Goal: Transaction & Acquisition: Purchase product/service

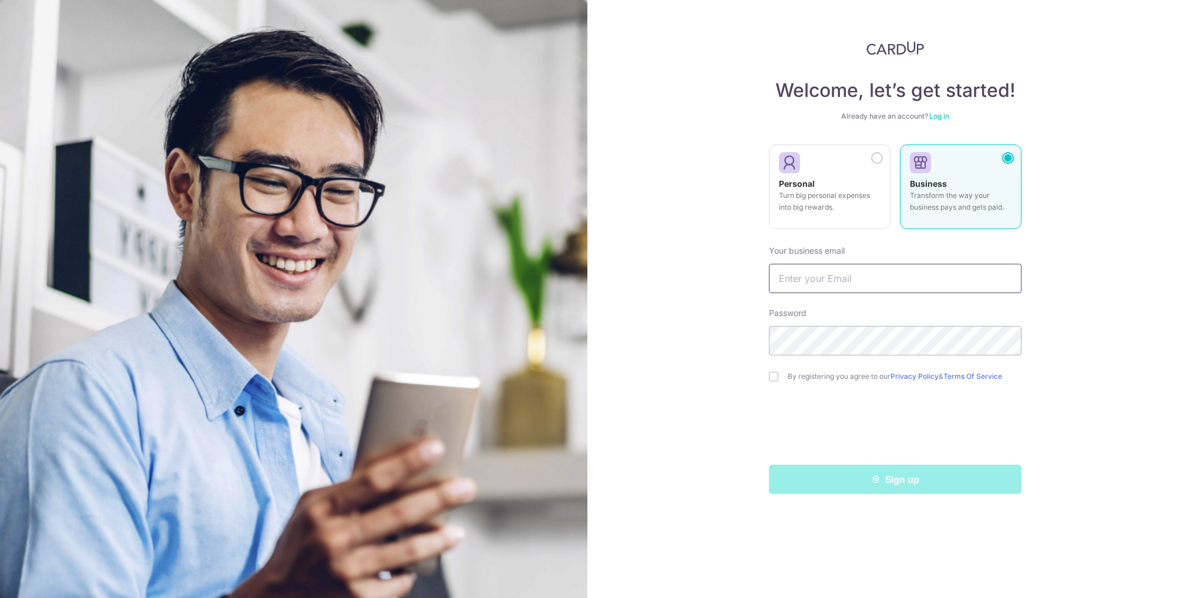
click at [829, 284] on input "text" at bounding box center [895, 278] width 253 height 29
type input "autumn8five@yahoo.com.sg"
click at [1082, 154] on div "Welcome, let’s get started! Already have an account? Log in Personal Turn big p…" at bounding box center [894, 299] width 615 height 598
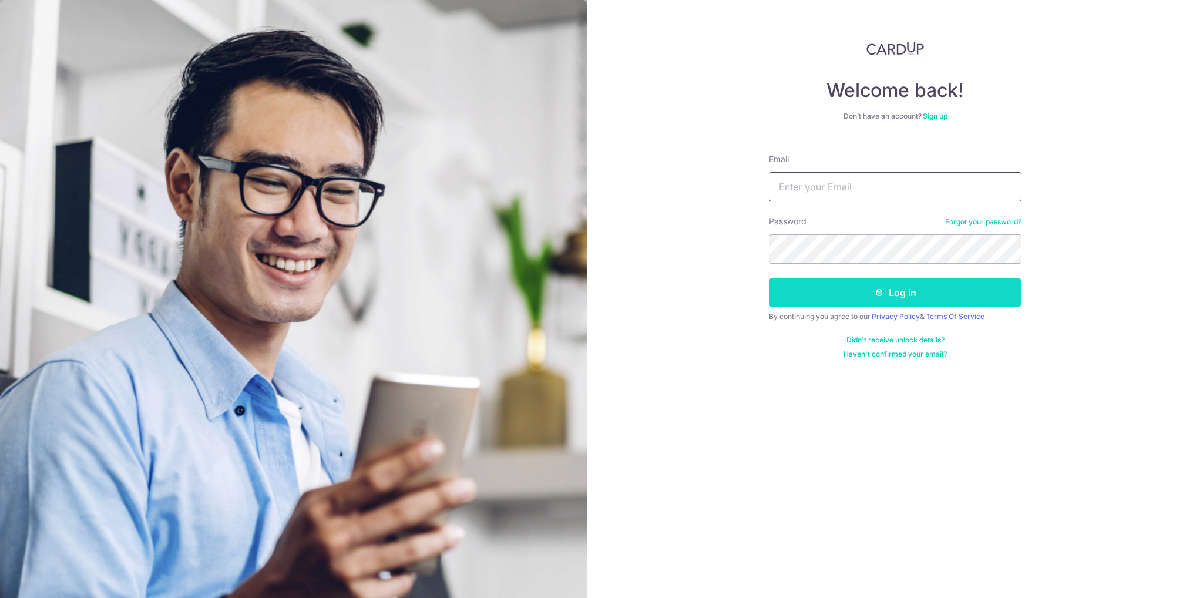
type input "[EMAIL_ADDRESS][DOMAIN_NAME]"
click at [919, 293] on button "Log in" at bounding box center [895, 292] width 253 height 29
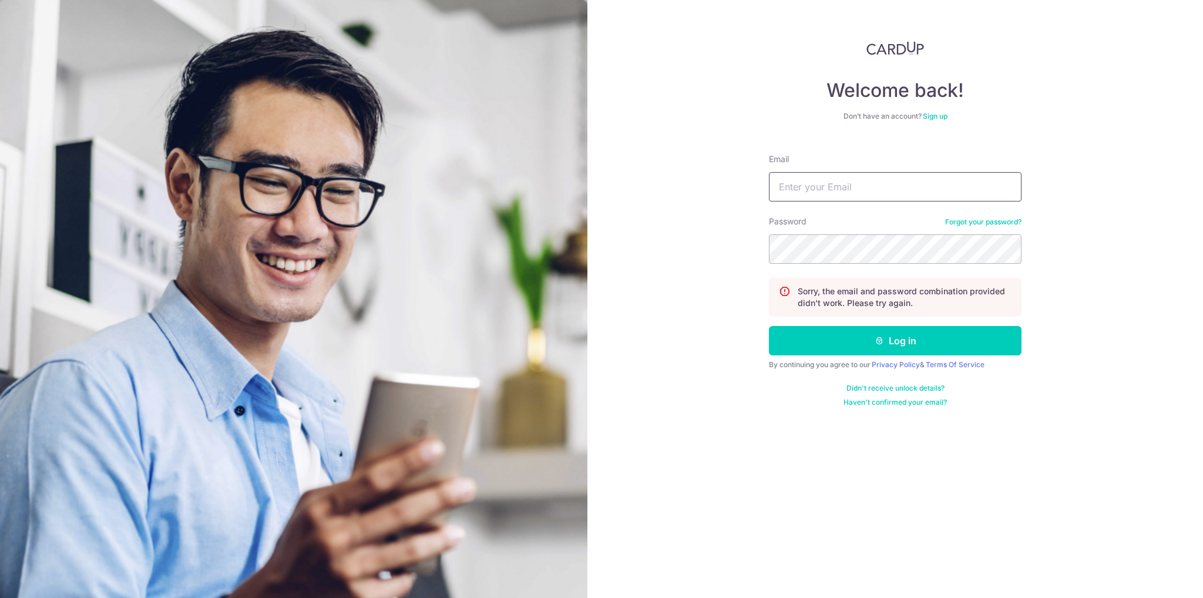
type input "[EMAIL_ADDRESS][DOMAIN_NAME]"
click at [880, 191] on input "[EMAIL_ADDRESS][DOMAIN_NAME]" at bounding box center [895, 186] width 253 height 29
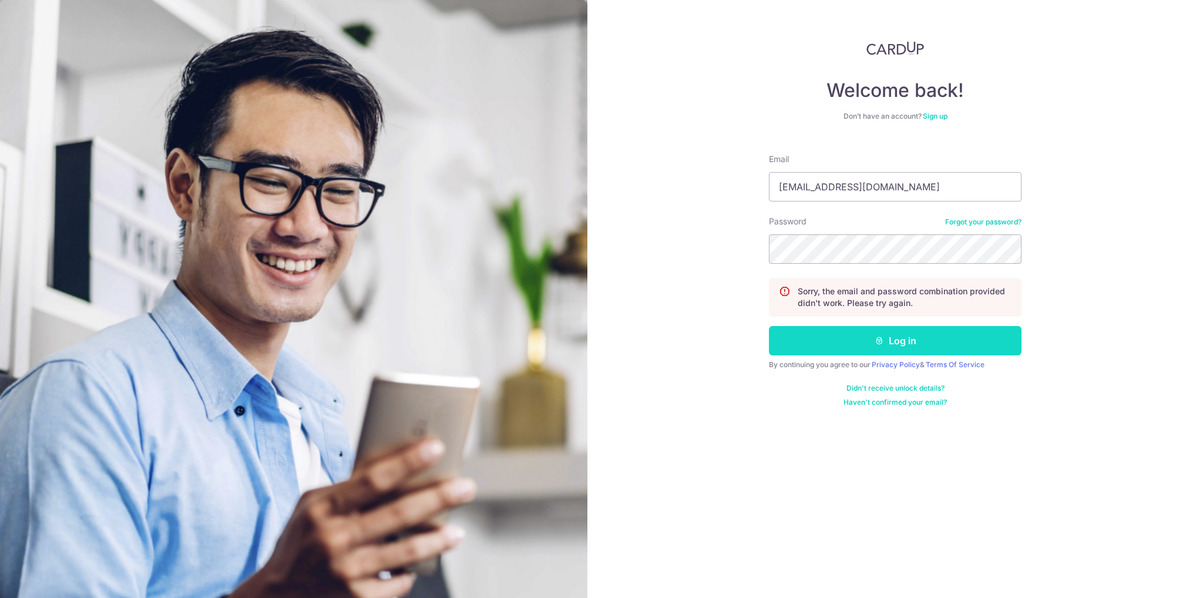
click at [932, 338] on button "Log in" at bounding box center [895, 340] width 253 height 29
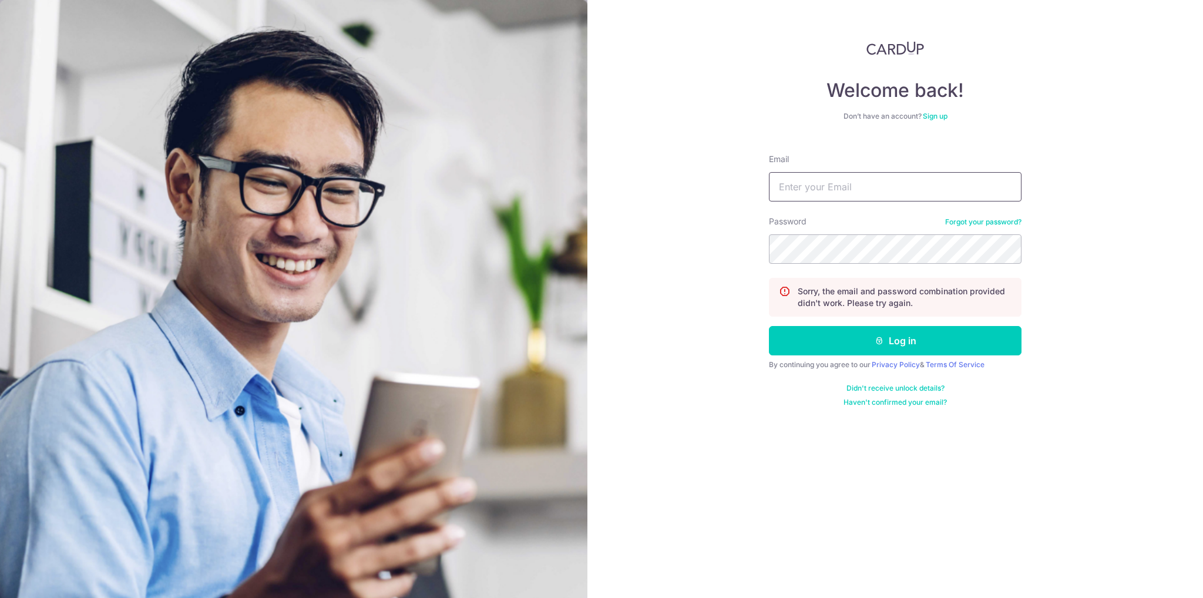
type input "[EMAIL_ADDRESS][DOMAIN_NAME]"
click at [730, 241] on div "Welcome back! Don’t have an account? Sign up Email autumn8fiv@gmail.com Passwor…" at bounding box center [894, 299] width 615 height 598
click at [769, 326] on button "Log in" at bounding box center [895, 340] width 253 height 29
type input "[EMAIL_ADDRESS][DOMAIN_NAME]"
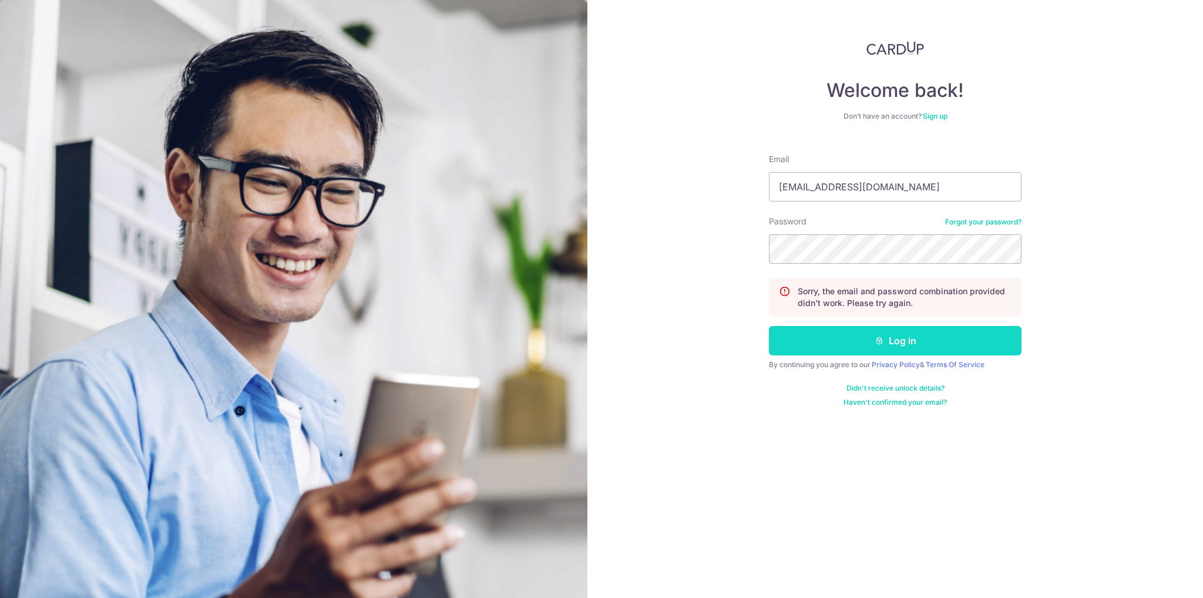
click at [960, 345] on button "Log in" at bounding box center [895, 340] width 253 height 29
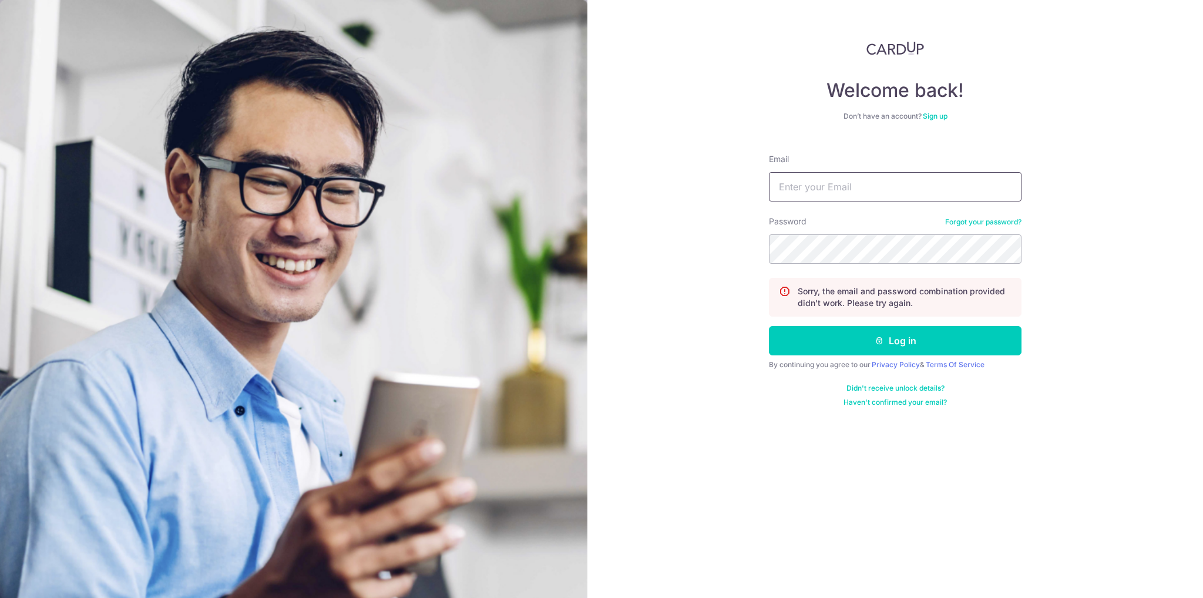
type input "[EMAIL_ADDRESS][DOMAIN_NAME]"
click at [769, 326] on button "Log in" at bounding box center [895, 340] width 253 height 29
type input "[EMAIL_ADDRESS][DOMAIN_NAME]"
click at [983, 224] on link "Forgot your password?" at bounding box center [983, 221] width 76 height 9
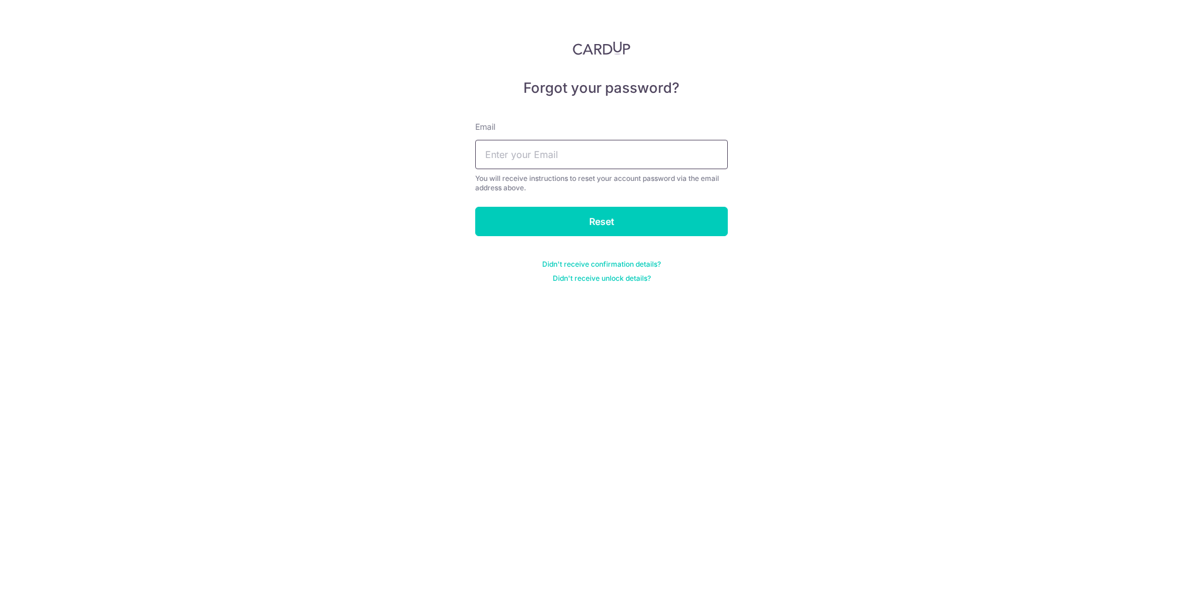
click at [594, 160] on input "text" at bounding box center [601, 154] width 253 height 29
type input "[EMAIL_ADDRESS][DOMAIN_NAME]"
click at [621, 227] on input "Reset" at bounding box center [601, 221] width 253 height 29
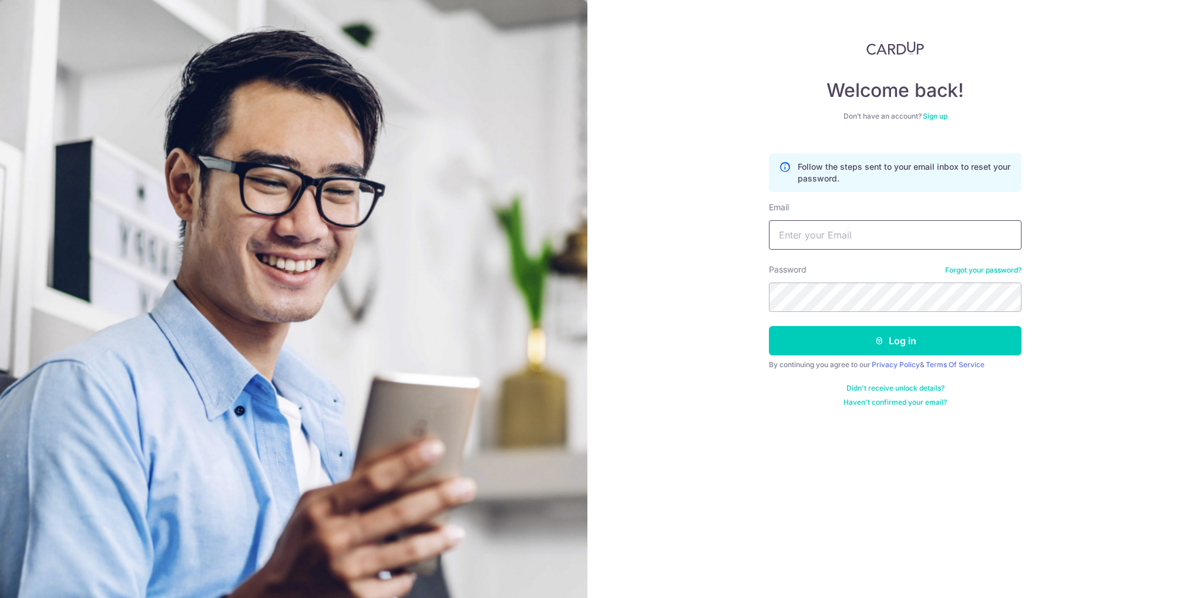
type input "[EMAIL_ADDRESS][DOMAIN_NAME]"
click at [749, 290] on div "Welcome back! Don’t have an account? Sign up Follow the steps sent to your emai…" at bounding box center [894, 299] width 615 height 598
click at [769, 326] on button "Log in" at bounding box center [895, 340] width 253 height 29
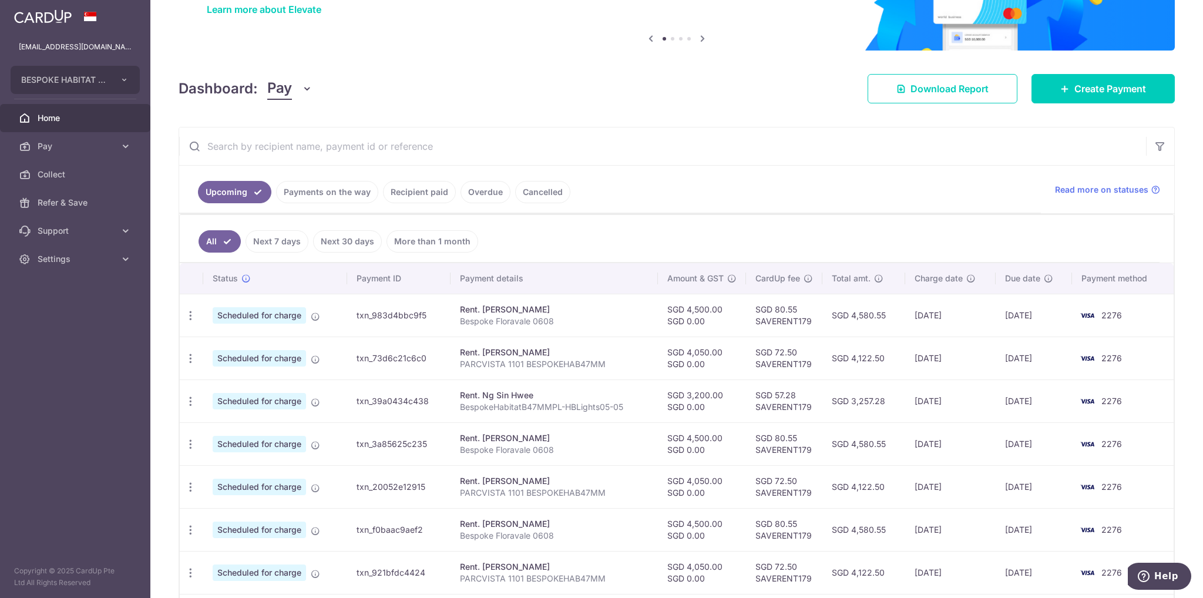
scroll to position [235, 0]
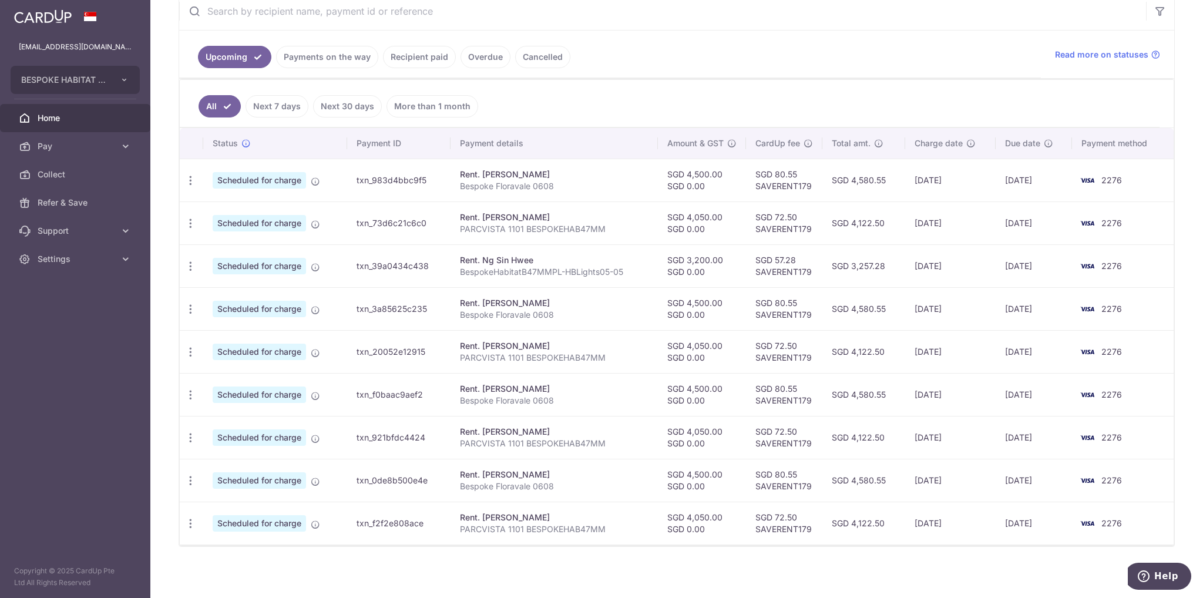
click at [264, 99] on link "Next 7 days" at bounding box center [276, 106] width 63 height 22
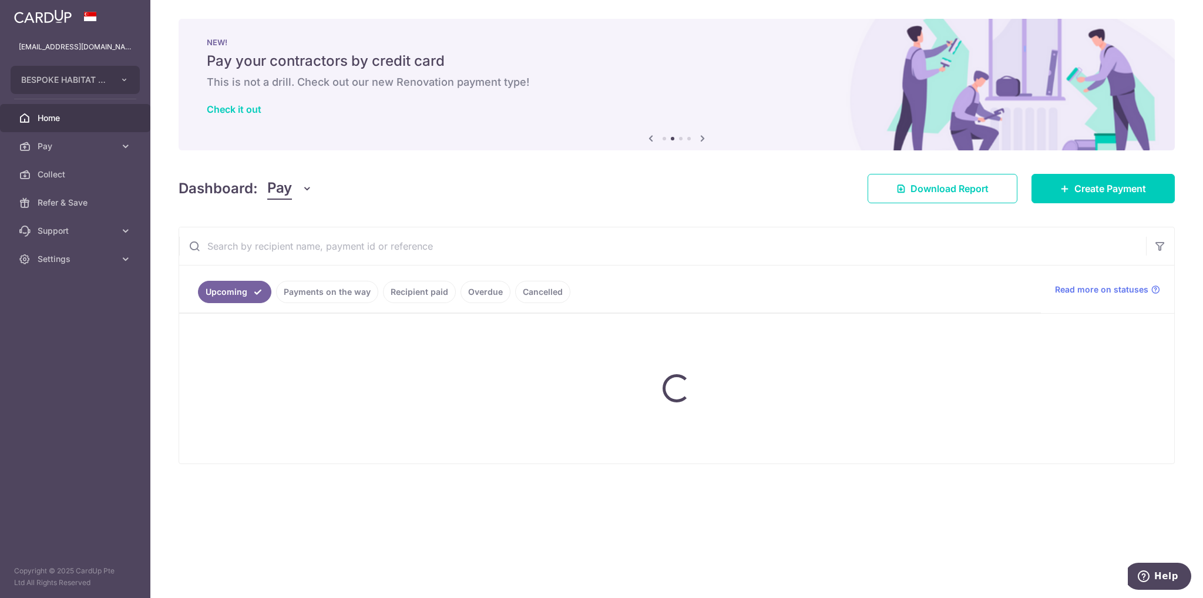
scroll to position [0, 0]
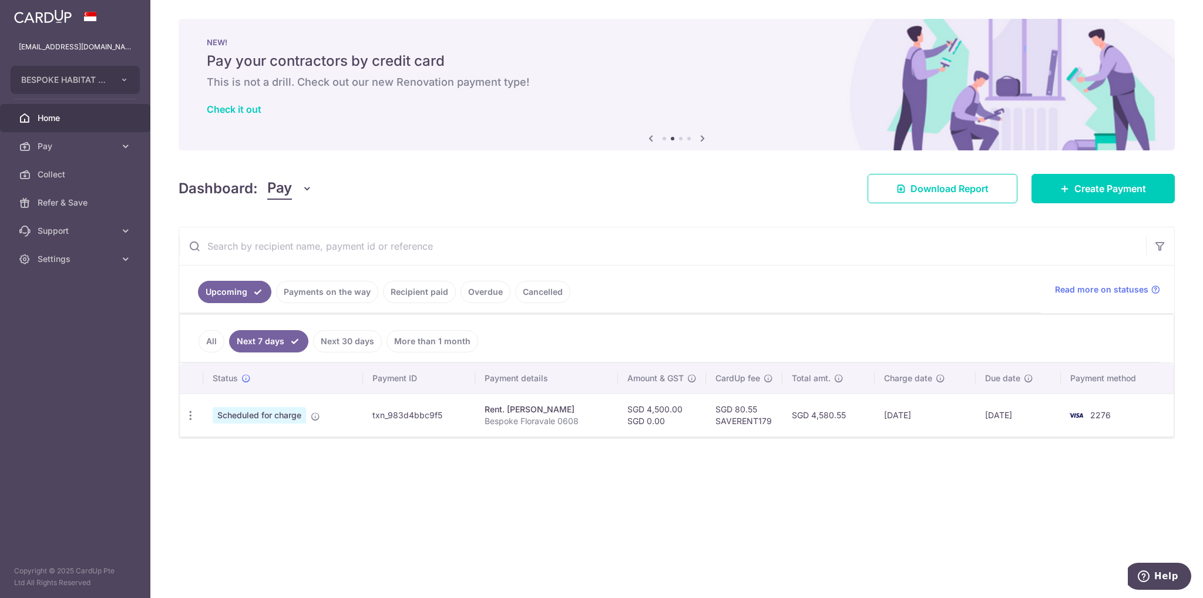
click at [211, 342] on link "All" at bounding box center [211, 341] width 26 height 22
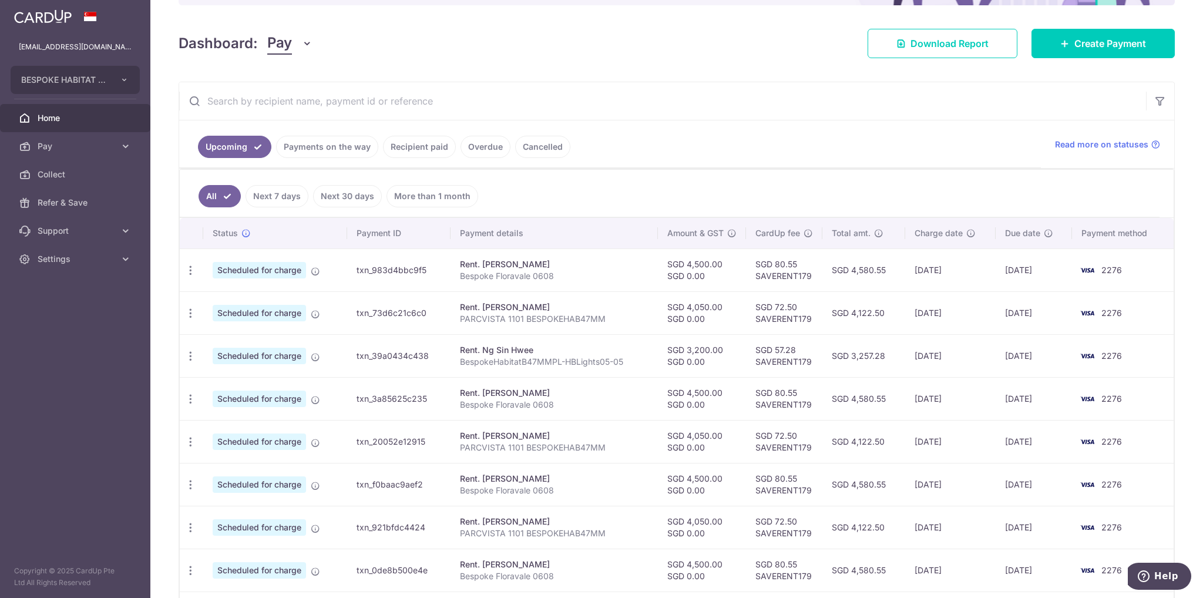
scroll to position [236, 0]
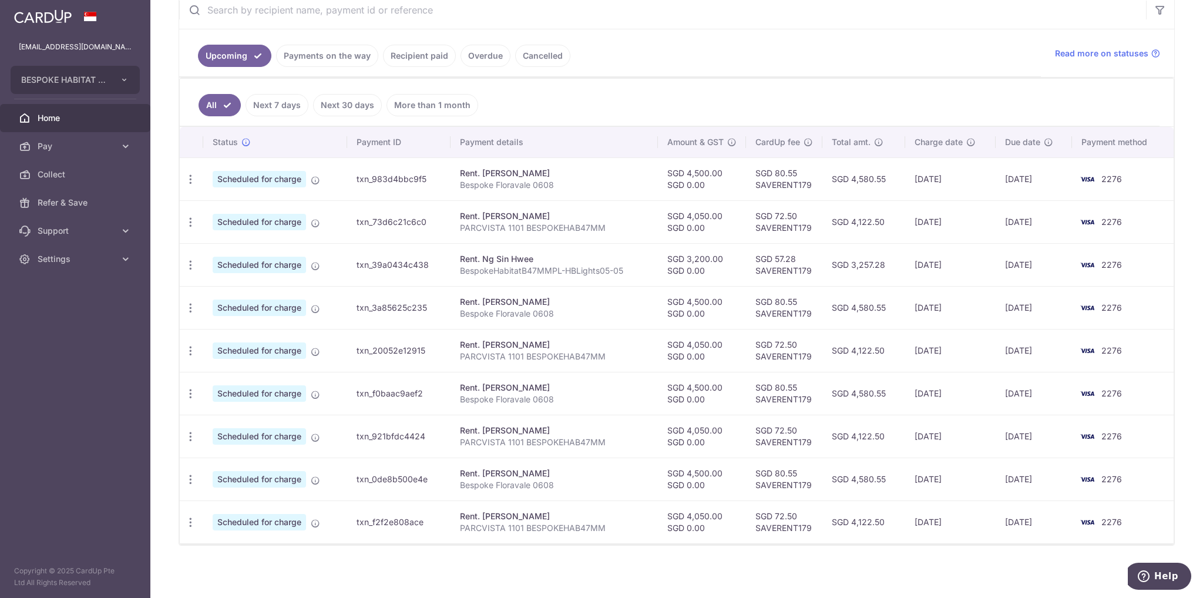
click at [418, 52] on link "Recipient paid" at bounding box center [419, 56] width 73 height 22
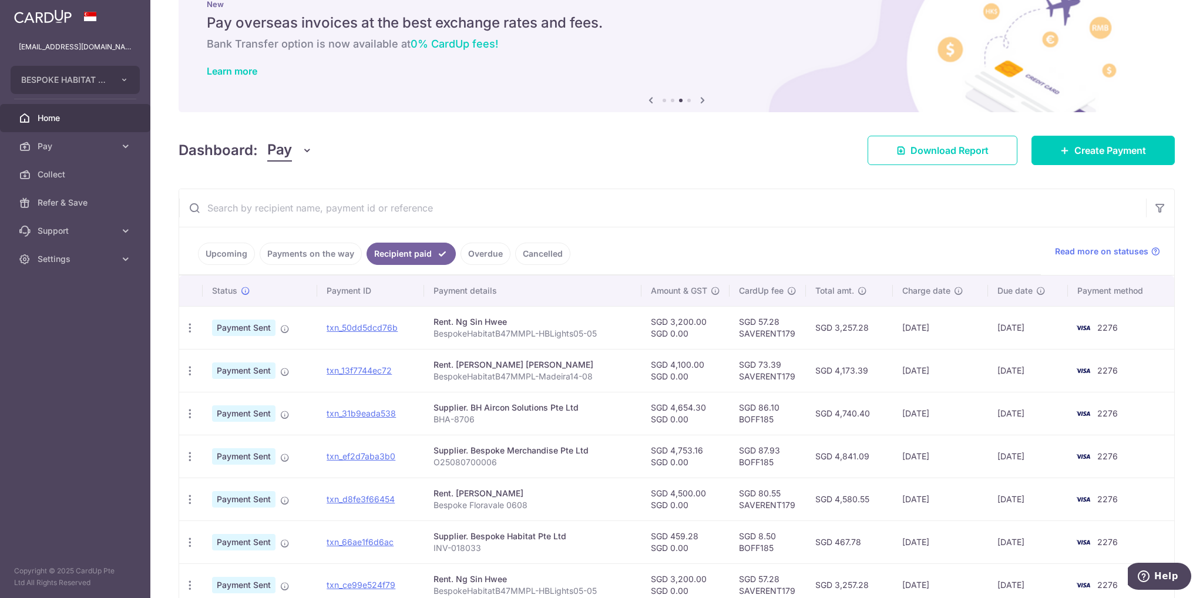
scroll to position [59, 0]
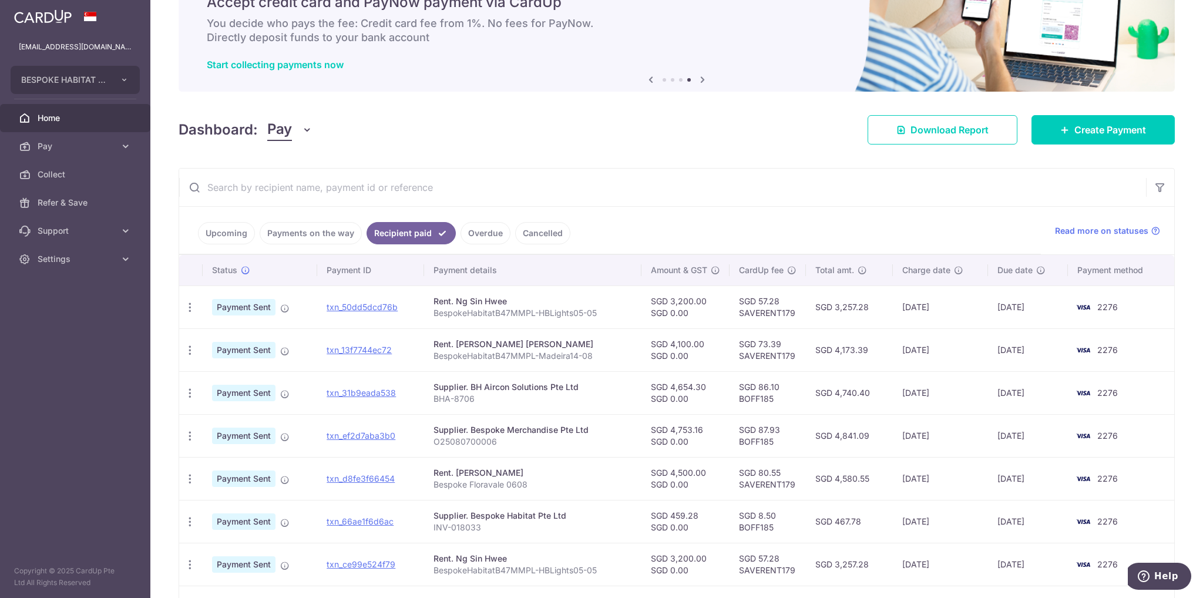
click at [221, 236] on link "Upcoming" at bounding box center [226, 233] width 57 height 22
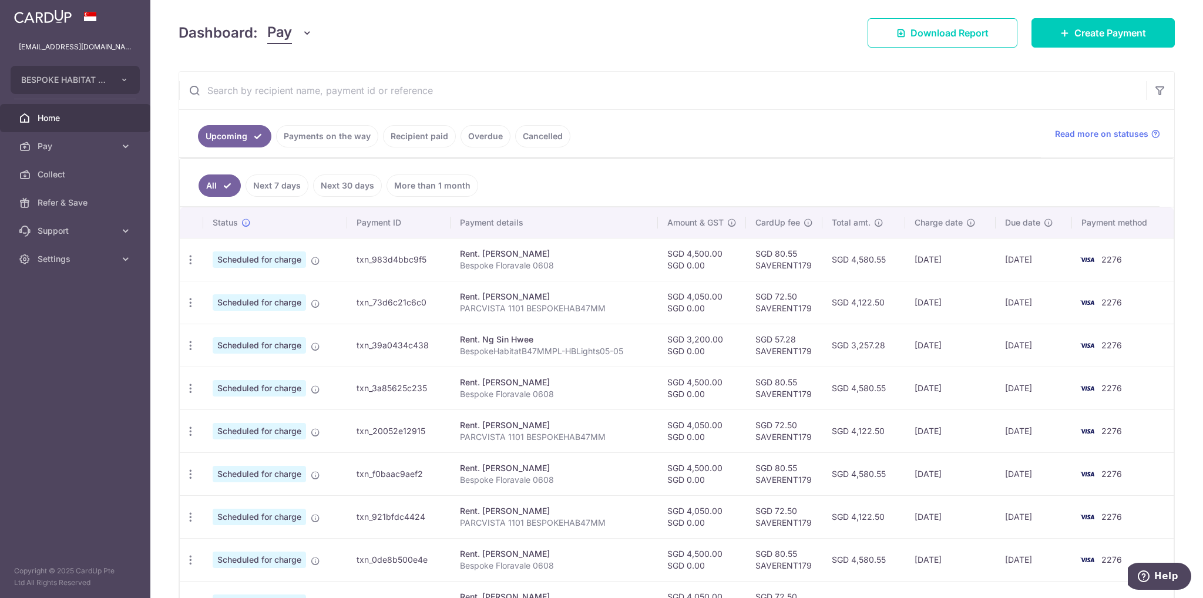
scroll to position [236, 0]
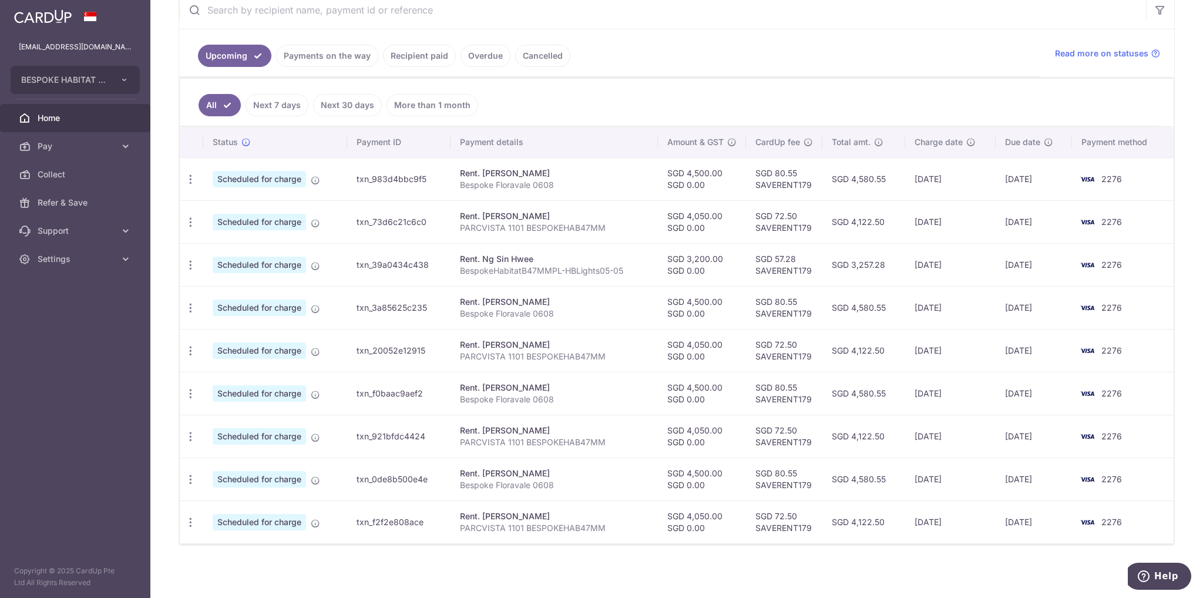
click at [36, 115] on link "Home" at bounding box center [75, 118] width 150 height 28
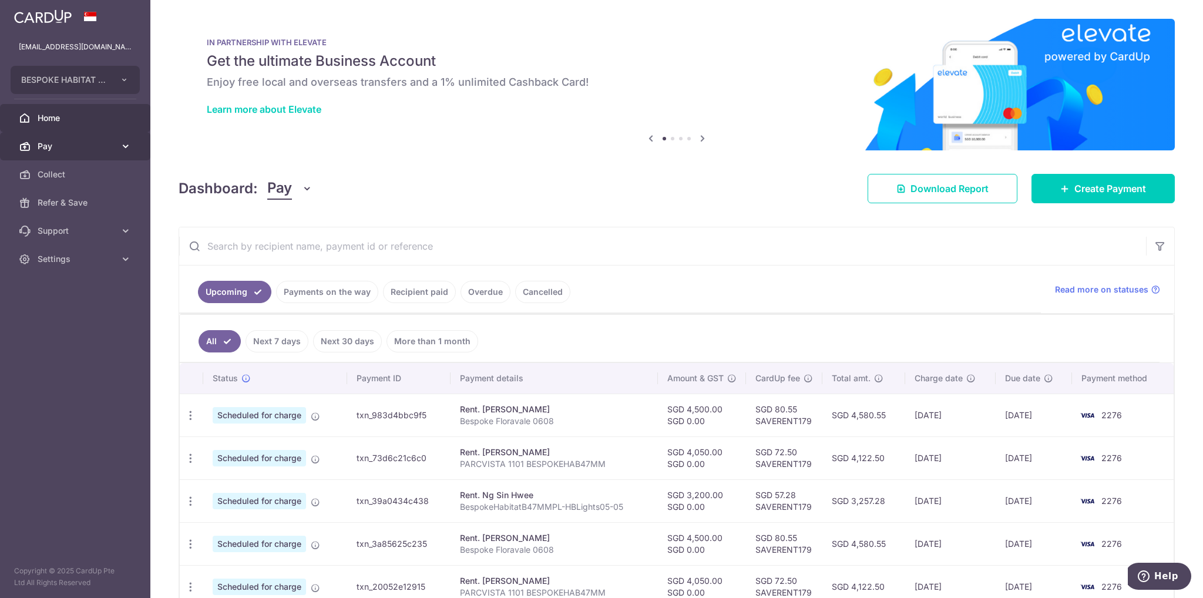
click at [44, 152] on span "Pay" at bounding box center [77, 146] width 78 height 12
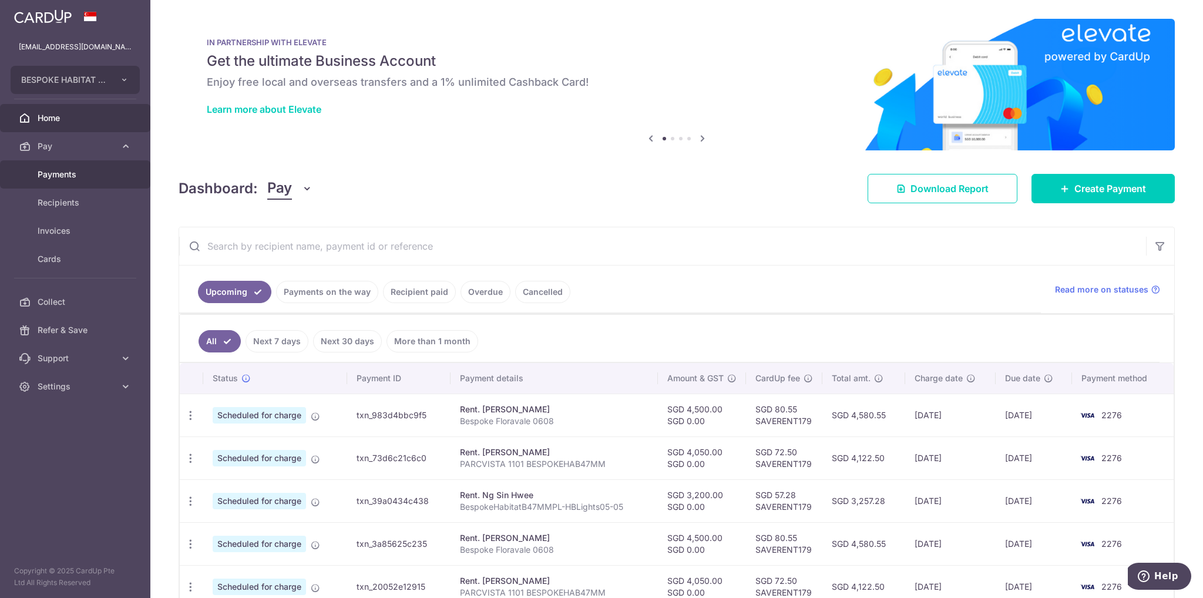
click at [75, 173] on span "Payments" at bounding box center [77, 175] width 78 height 12
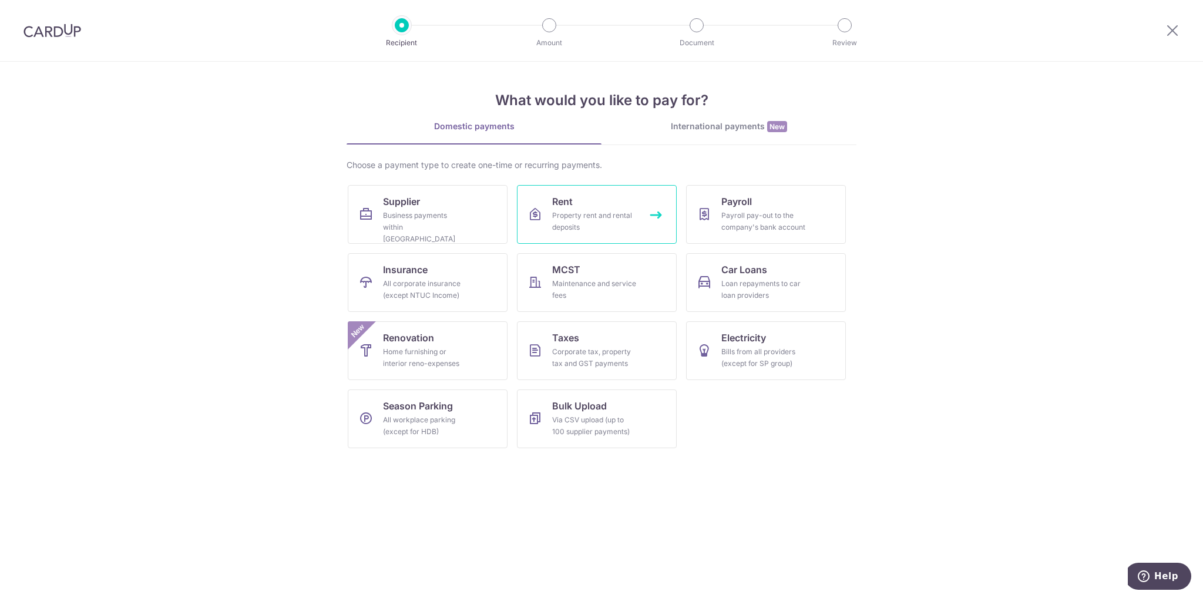
click at [628, 229] on div "Property rent and rental deposits" at bounding box center [594, 221] width 85 height 23
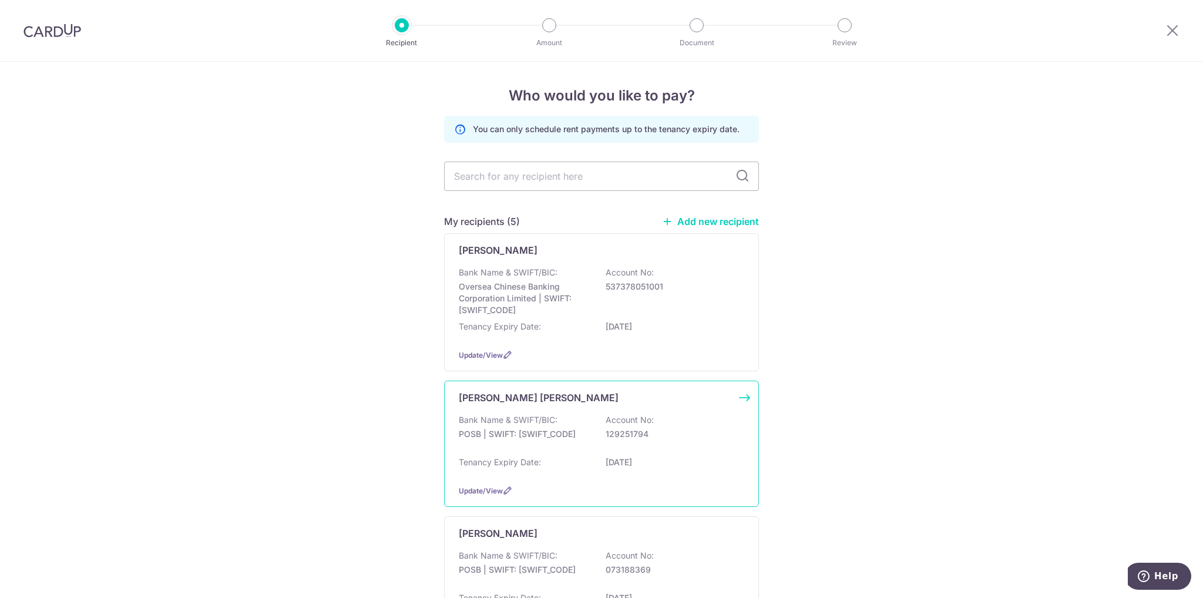
click at [647, 446] on div "Bank Name & SWIFT/BIC: POSB | SWIFT: DBSSSGSGXXX Account No: 129251794" at bounding box center [601, 433] width 285 height 38
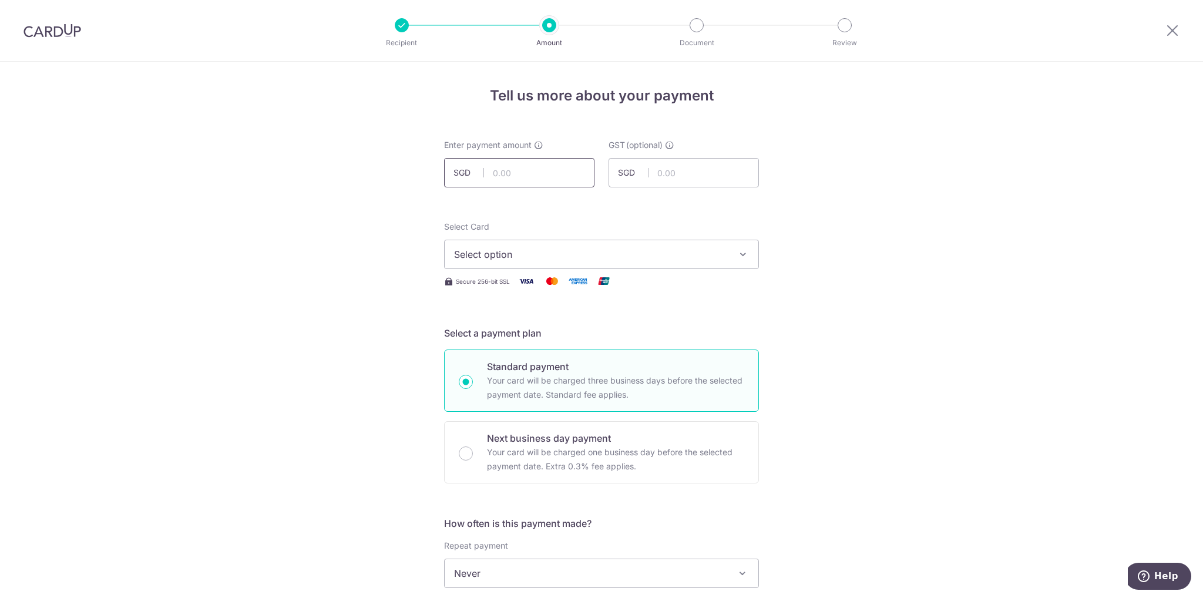
click at [527, 174] on input "text" at bounding box center [519, 172] width 150 height 29
type input "4,100.00"
click at [531, 258] on span "Select option" at bounding box center [591, 254] width 274 height 14
drag, startPoint x: 530, startPoint y: 334, endPoint x: 911, endPoint y: 346, distance: 381.3
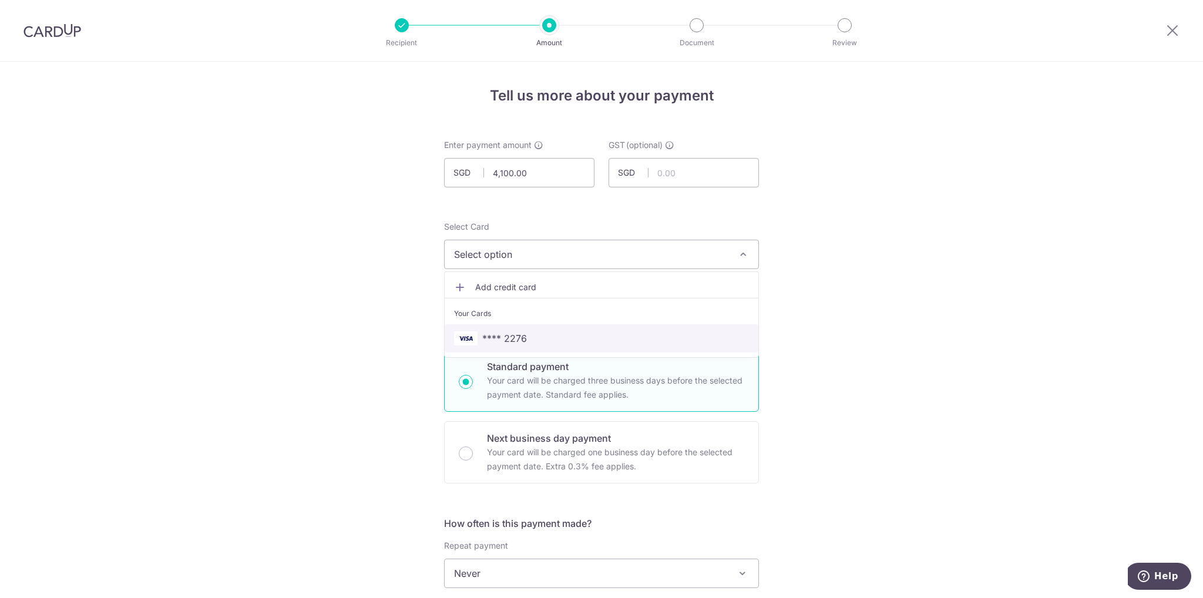
click at [530, 334] on span "**** 2276" at bounding box center [601, 338] width 295 height 14
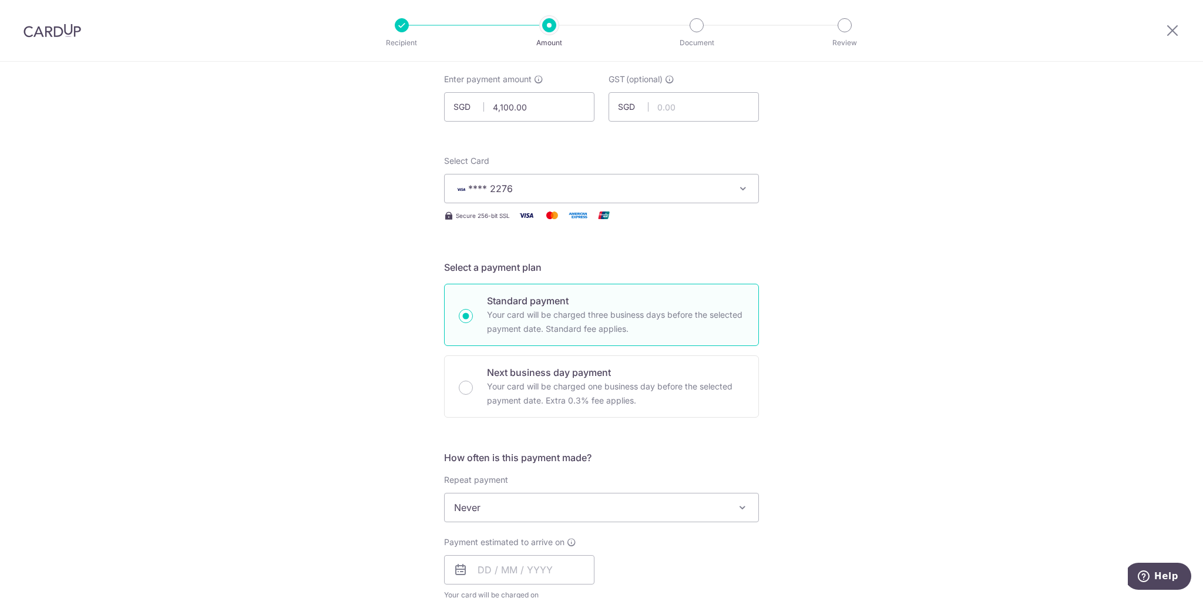
scroll to position [176, 0]
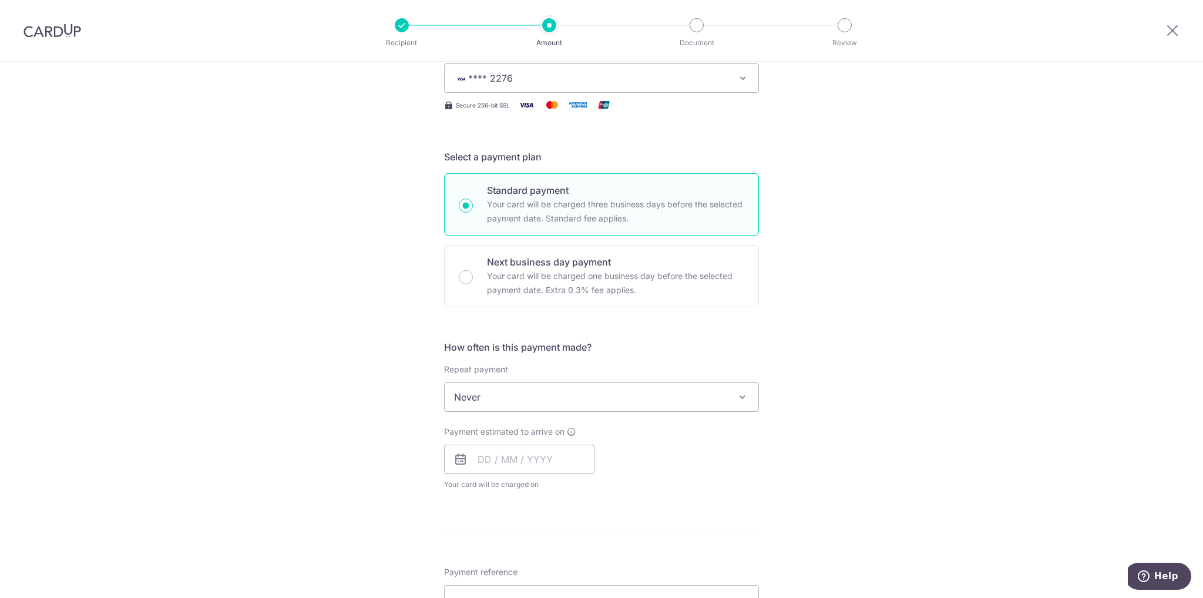
click at [575, 394] on span "Never" at bounding box center [602, 397] width 314 height 28
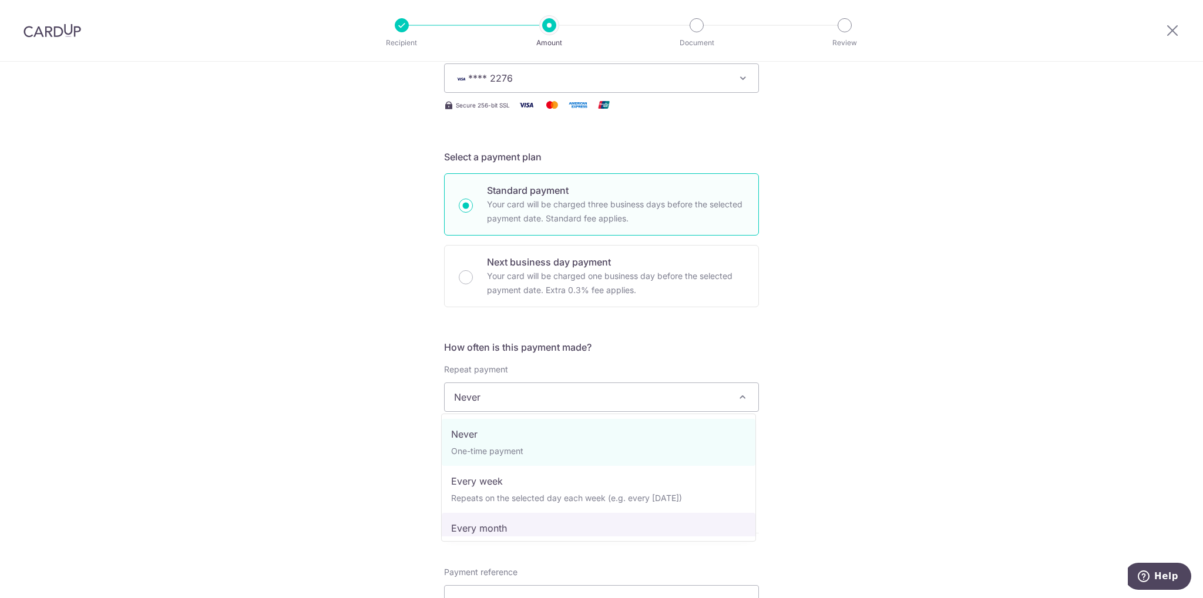
select select "3"
type input "22/05/2028"
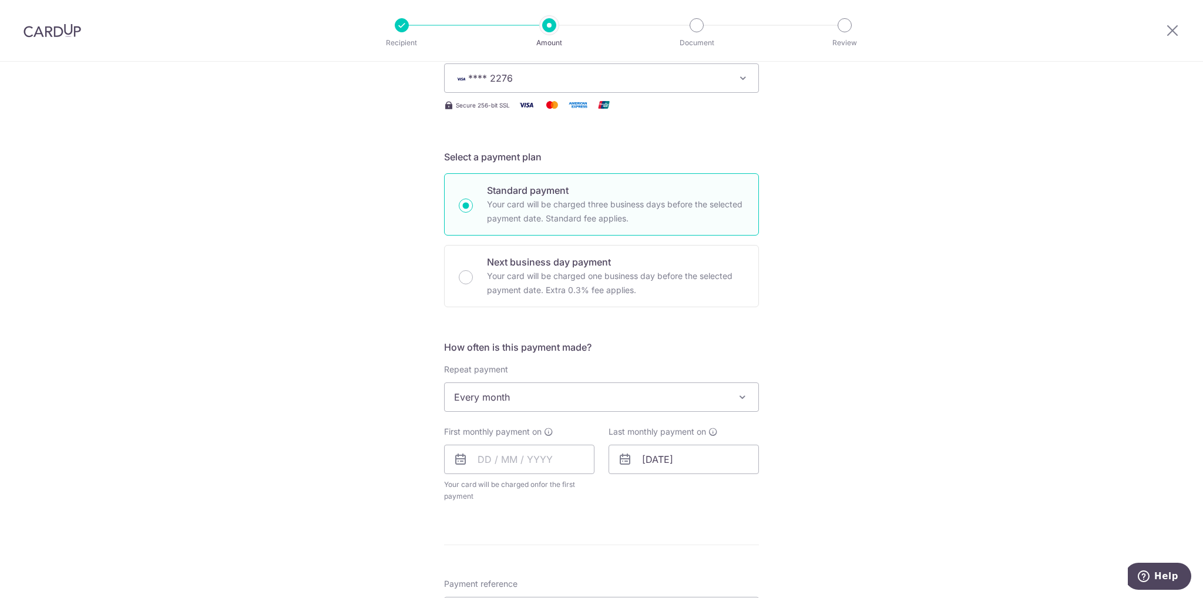
scroll to position [352, 0]
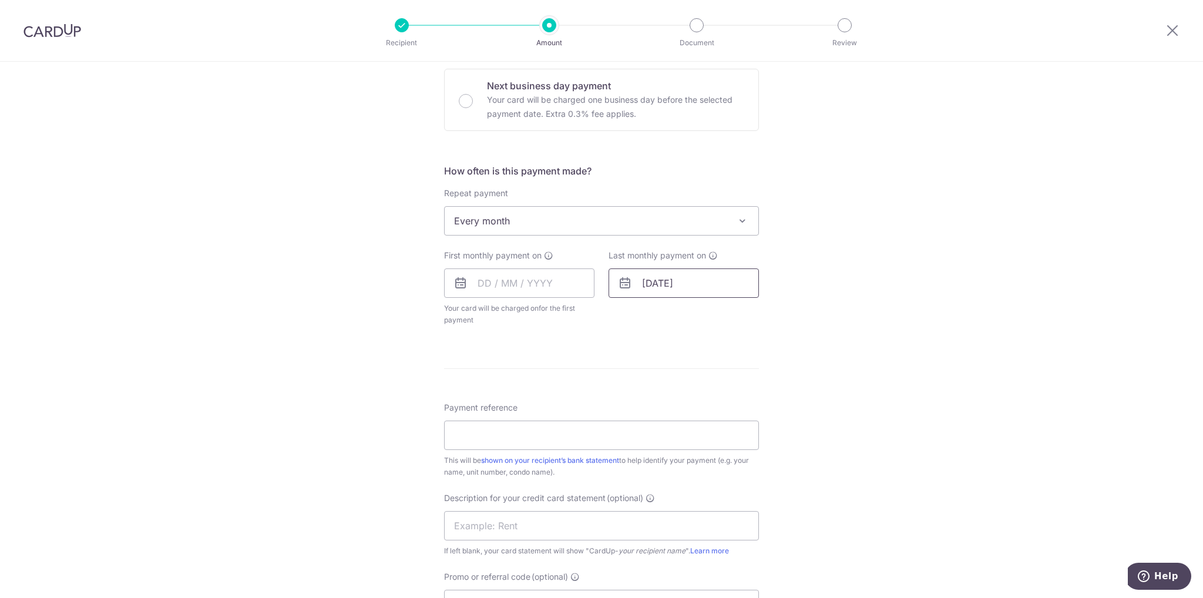
click at [691, 278] on input "22/05/2028" at bounding box center [683, 282] width 150 height 29
click at [520, 281] on input "text" at bounding box center [519, 282] width 150 height 29
click at [561, 433] on link "23" at bounding box center [562, 436] width 19 height 19
type input "[DATE]"
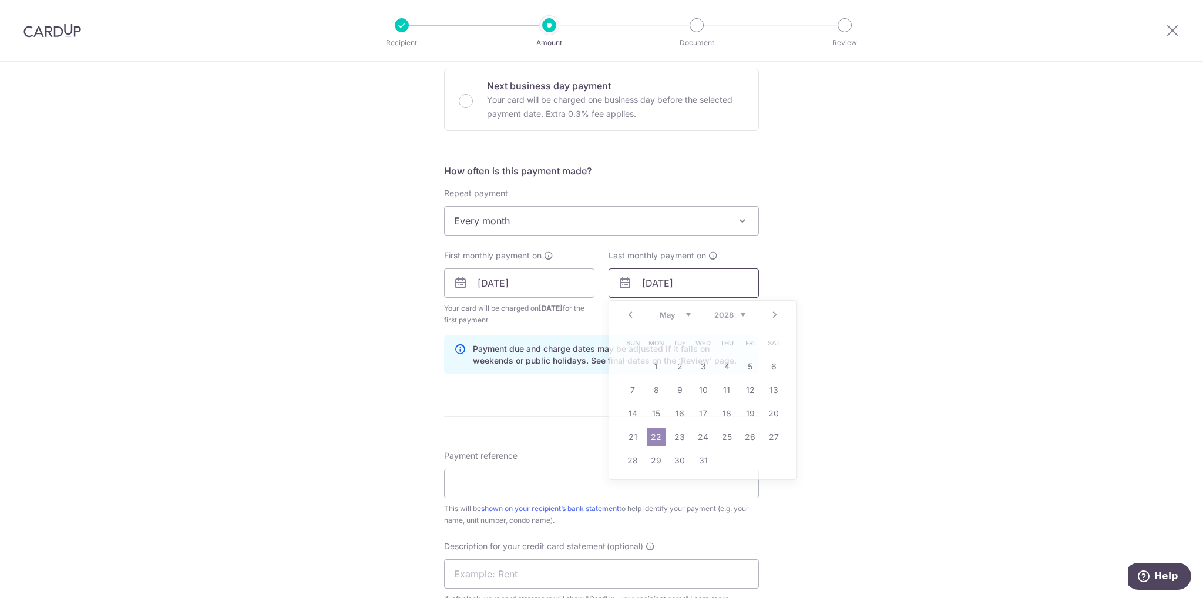
click at [707, 285] on input "22/05/2028" at bounding box center [683, 282] width 150 height 29
click at [733, 318] on div "Jan Feb Mar Apr May Jun Jul Aug Sep Oct Nov Dec 2025 2026 2027 2028 2029 2030 2…" at bounding box center [702, 315] width 86 height 10
click at [740, 315] on select "2025 2026 2027 2028 2029 2030 2031 2032 2033 2034 2035" at bounding box center [729, 314] width 31 height 9
click at [684, 312] on select "Jan Feb Mar Apr May Jun Jul Aug Sep Oct Nov Dec" at bounding box center [674, 314] width 31 height 9
click at [747, 433] on link "23" at bounding box center [749, 436] width 19 height 19
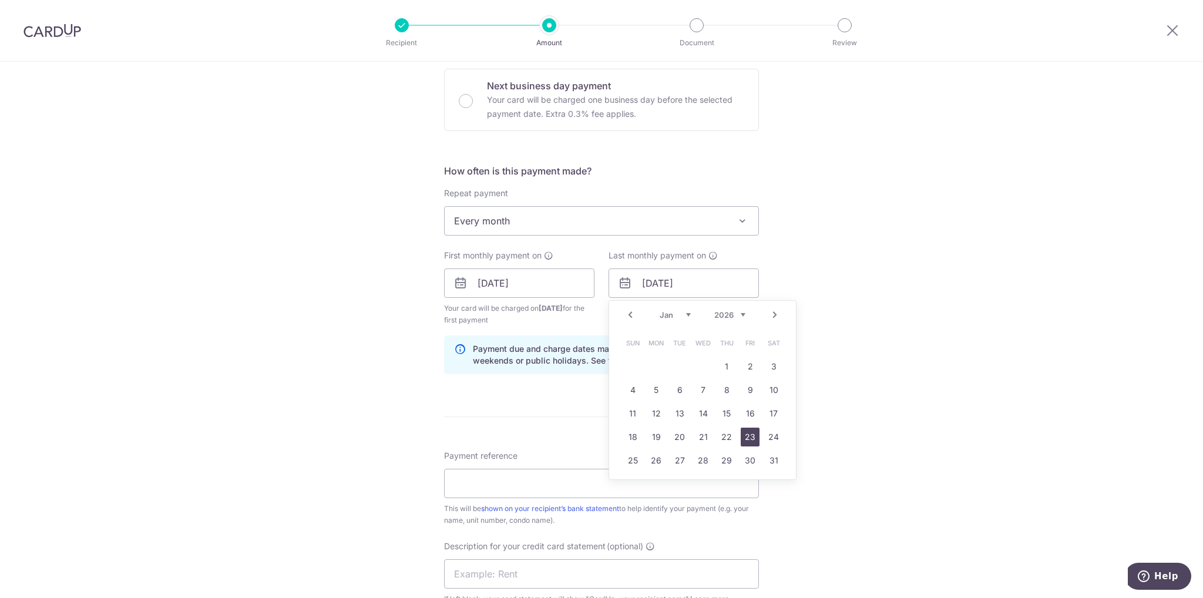
type input "23/01/2026"
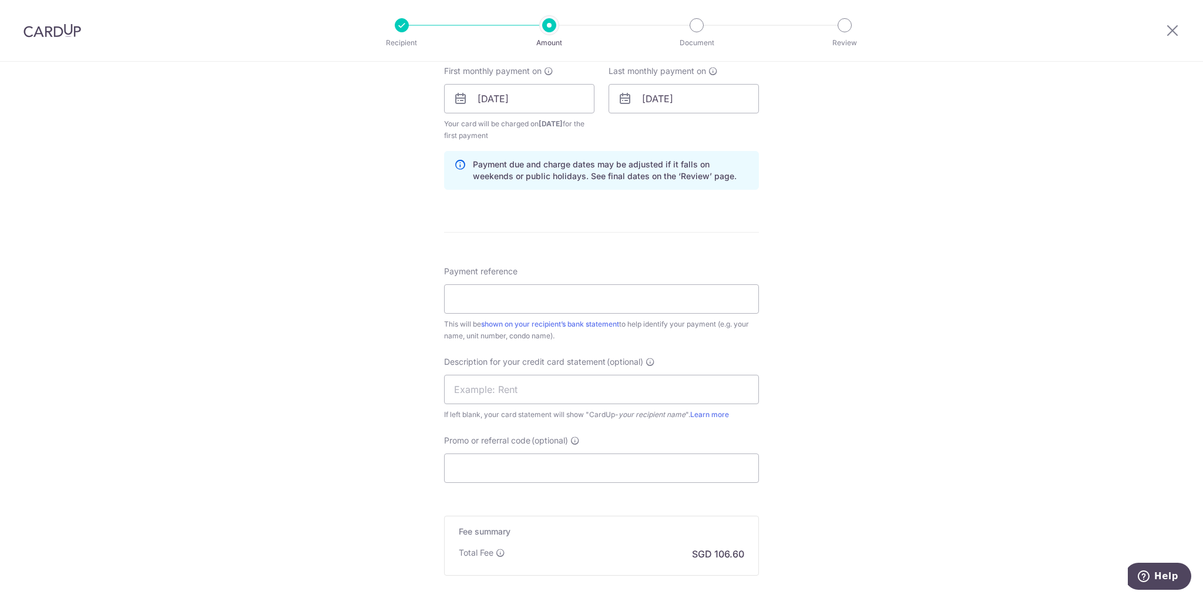
scroll to position [587, 0]
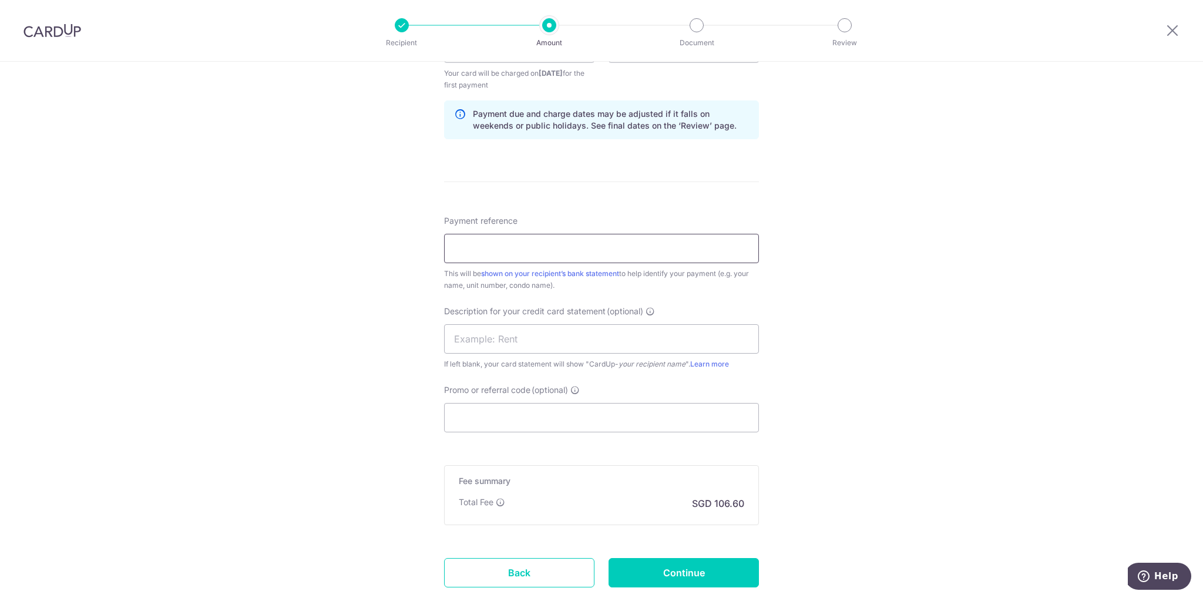
click at [472, 247] on input "Payment reference" at bounding box center [601, 248] width 315 height 29
click at [501, 245] on input "Bespoke Floravale 0608" at bounding box center [601, 248] width 315 height 29
drag, startPoint x: 531, startPoint y: 251, endPoint x: 493, endPoint y: 247, distance: 39.0
click at [493, 247] on input "Bespoke Floravale 0608" at bounding box center [601, 248] width 315 height 29
type input "Bespoke B47MM - Madeira1408"
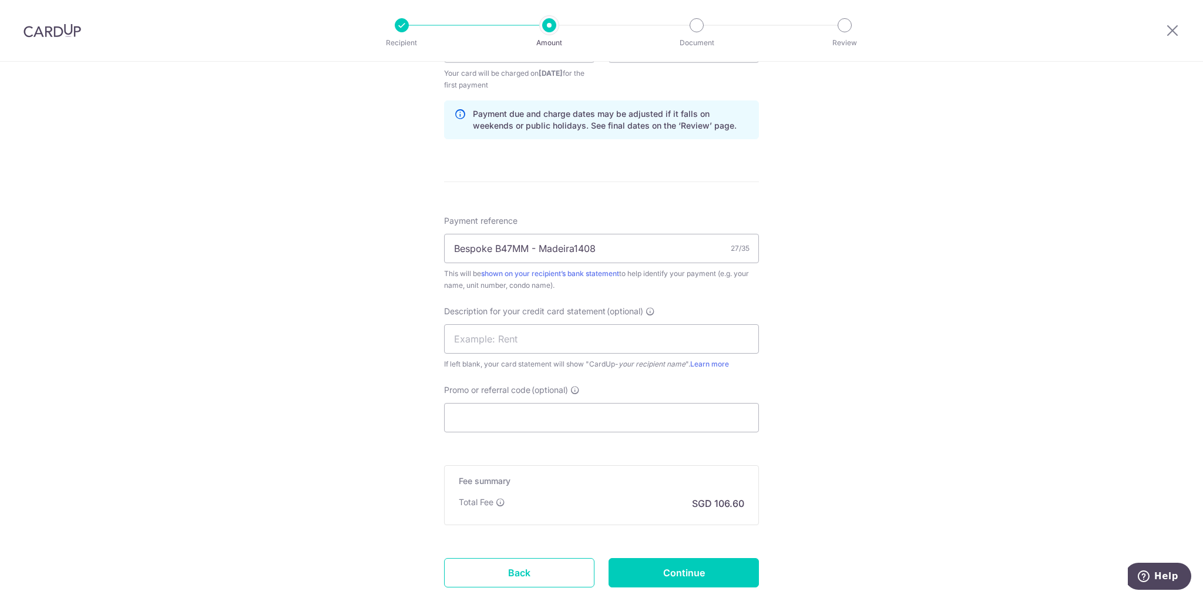
click at [827, 264] on div "Tell us more about your payment Enter payment amount SGD 4,100.00 4100.00 GST (…" at bounding box center [601, 74] width 1203 height 1201
drag, startPoint x: 608, startPoint y: 243, endPoint x: 396, endPoint y: 231, distance: 211.7
click at [396, 231] on div "Tell us more about your payment Enter payment amount SGD 4,100.00 4100.00 GST (…" at bounding box center [601, 74] width 1203 height 1201
drag, startPoint x: 536, startPoint y: 246, endPoint x: 496, endPoint y: 257, distance: 41.3
click at [485, 258] on input "Bespoke B47MM - Madeira1408" at bounding box center [601, 248] width 315 height 29
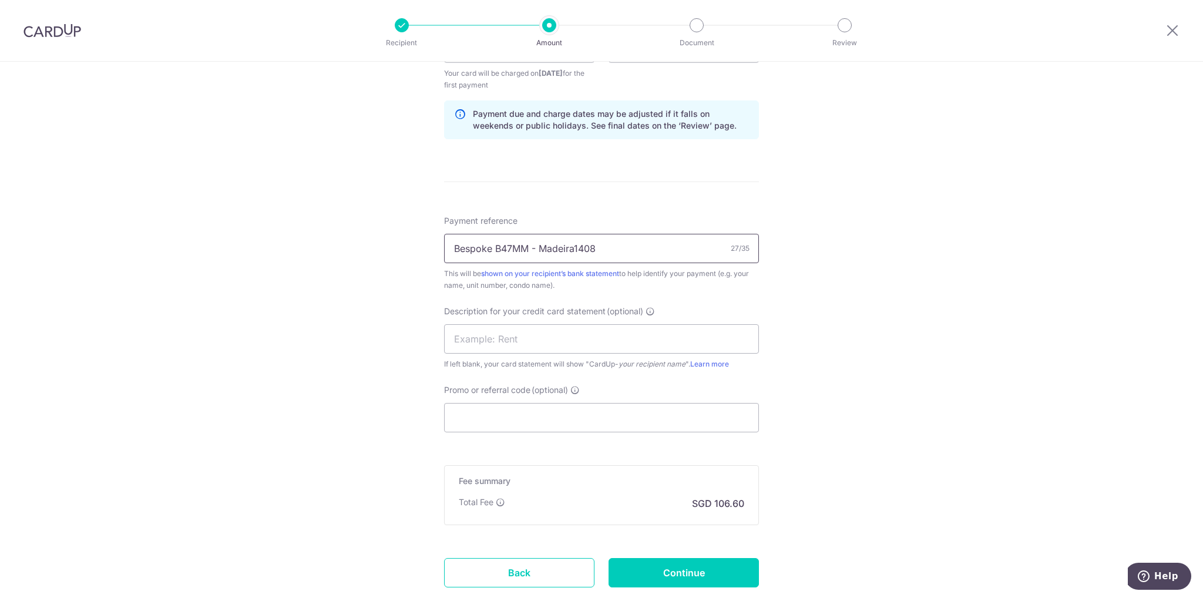
click at [604, 248] on input "Bespoke B47MM - Madeira1408" at bounding box center [601, 248] width 315 height 29
drag, startPoint x: 604, startPoint y: 248, endPoint x: 547, endPoint y: 252, distance: 56.5
click at [559, 250] on input "Bespoke B47MM - Madeira1408" at bounding box center [601, 248] width 315 height 29
click at [507, 304] on div "Payment reference Bespoke B47MM - Madeira1408 27/35 This will be shown on your …" at bounding box center [601, 323] width 315 height 217
click at [480, 348] on input "text" at bounding box center [601, 338] width 315 height 29
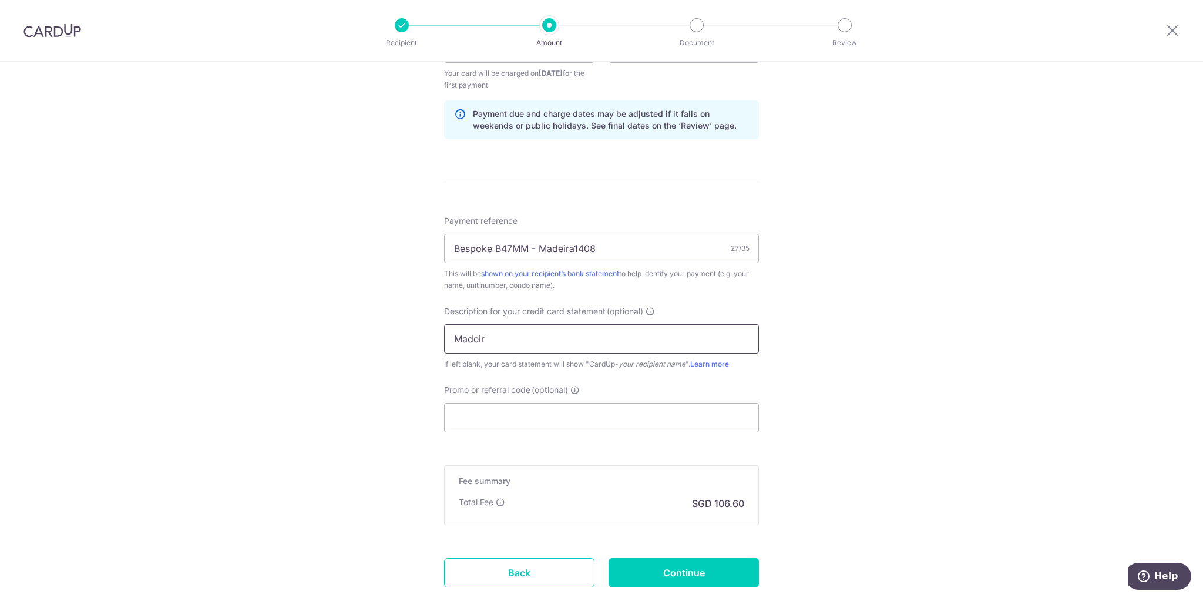
type input "Madeira 14-08"
drag, startPoint x: 843, startPoint y: 416, endPoint x: 851, endPoint y: 418, distance: 7.7
click at [844, 416] on div "Tell us more about your payment Enter payment amount SGD 4,100.00 4100.00 GST (…" at bounding box center [601, 74] width 1203 height 1201
click at [509, 420] on input "Promo or referral code (optional)" at bounding box center [601, 417] width 315 height 29
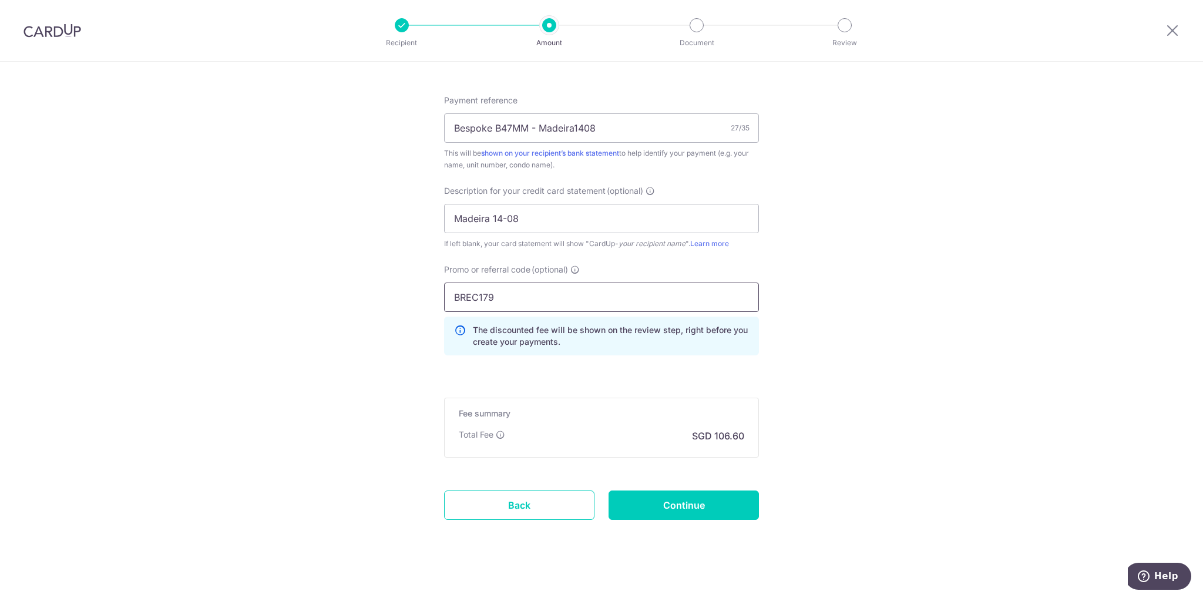
scroll to position [716, 0]
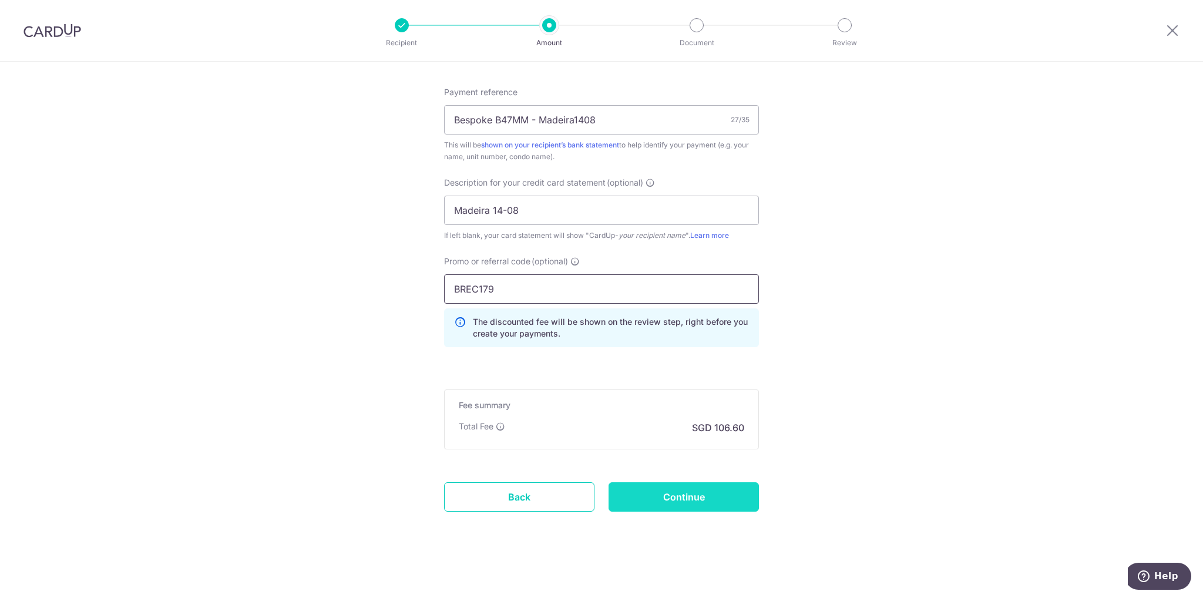
type input "BREC179"
click at [727, 500] on input "Continue" at bounding box center [683, 496] width 150 height 29
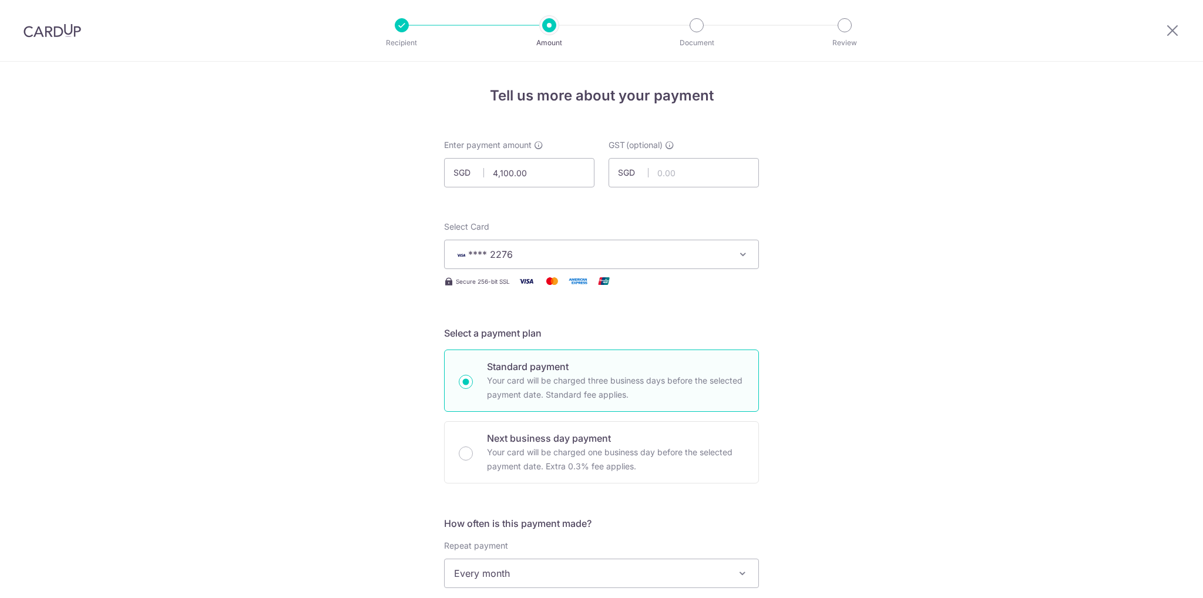
scroll to position [672, 0]
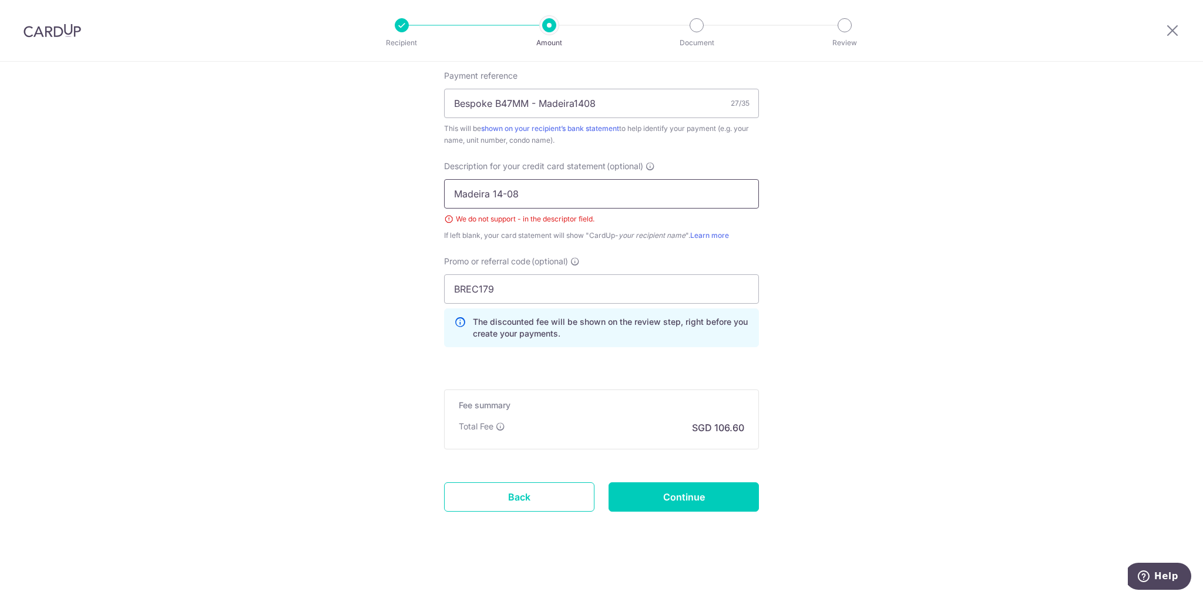
click at [501, 191] on input "Madeira 14-08" at bounding box center [601, 193] width 315 height 29
type input "Madeira 1408"
click at [656, 494] on input "Continue" at bounding box center [683, 496] width 150 height 29
click at [555, 199] on input "Madeira 1408" at bounding box center [601, 193] width 315 height 29
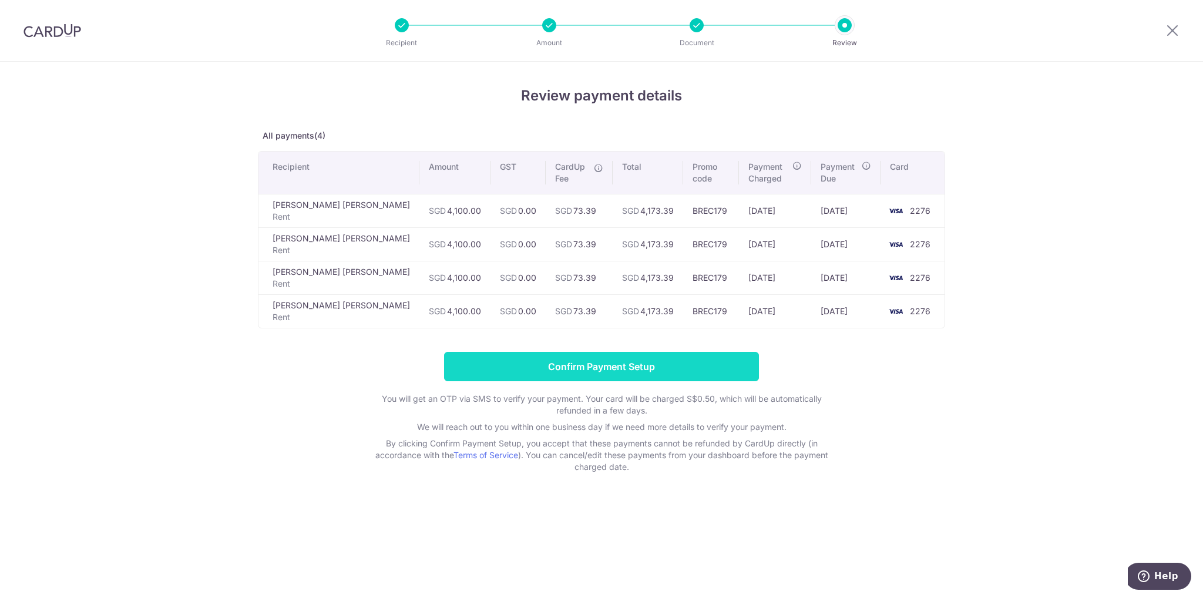
click at [601, 366] on input "Confirm Payment Setup" at bounding box center [601, 366] width 315 height 29
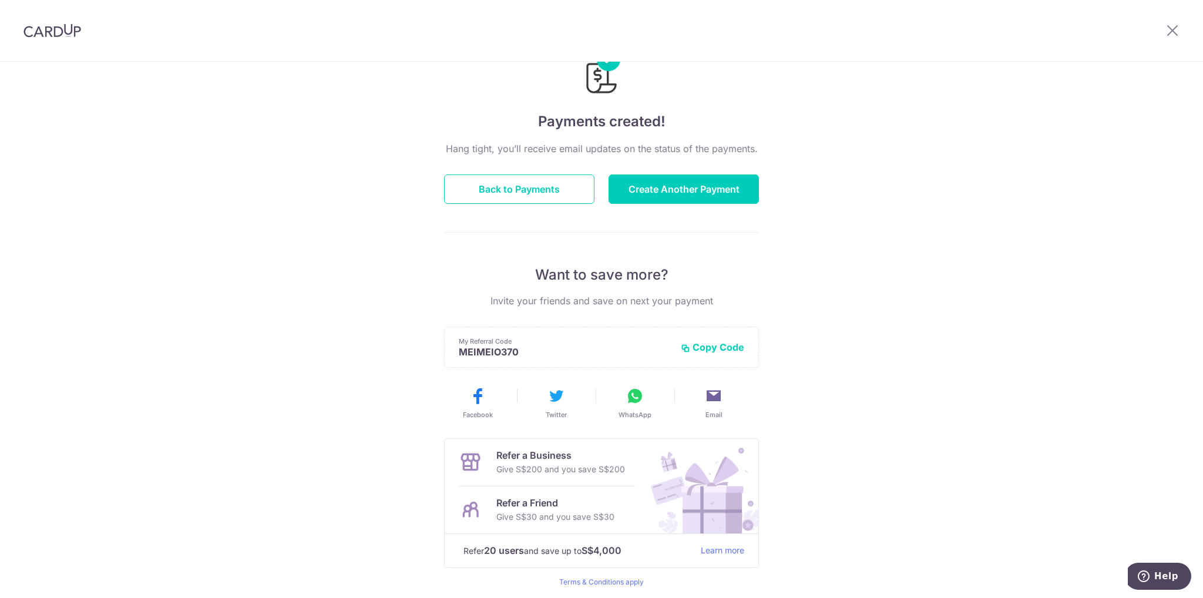
scroll to position [90, 0]
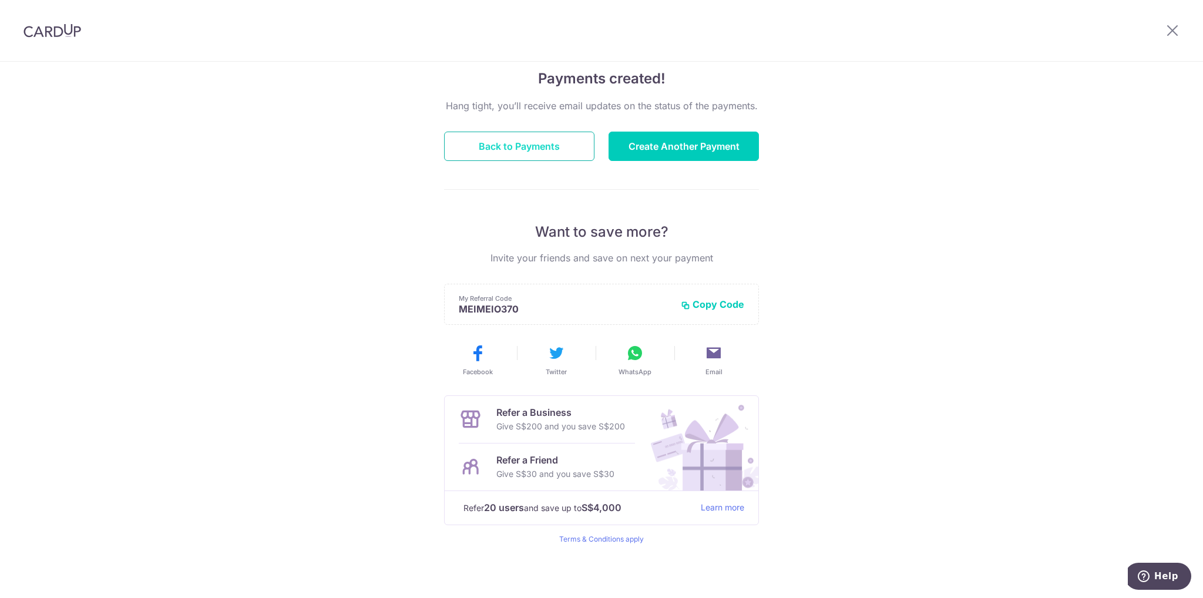
click at [500, 143] on button "Back to Payments" at bounding box center [519, 146] width 150 height 29
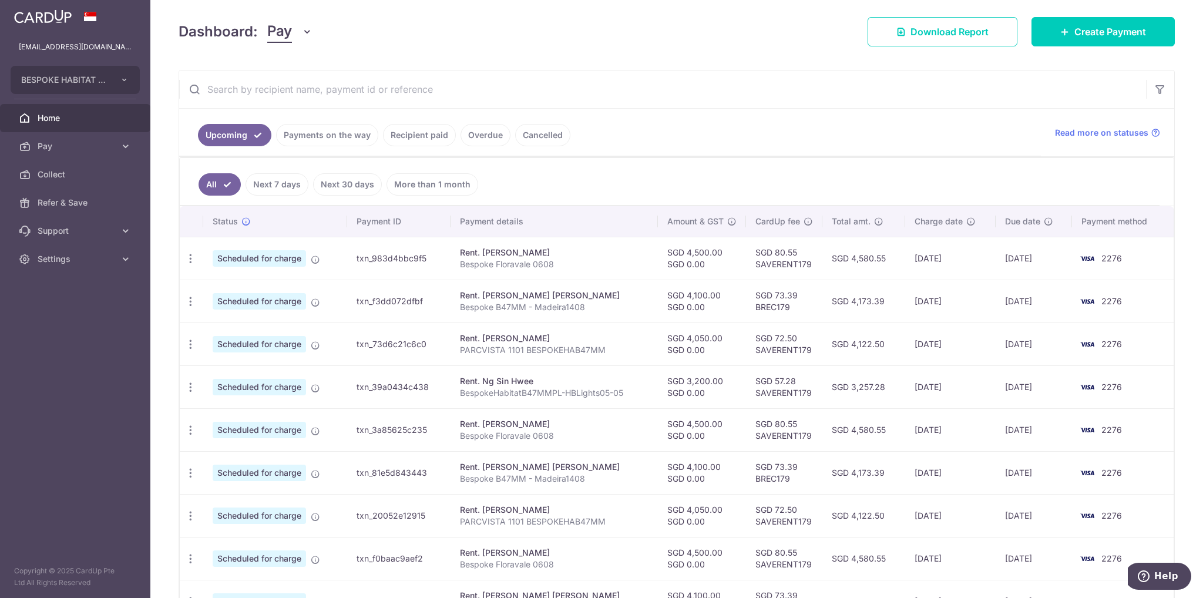
scroll to position [72, 0]
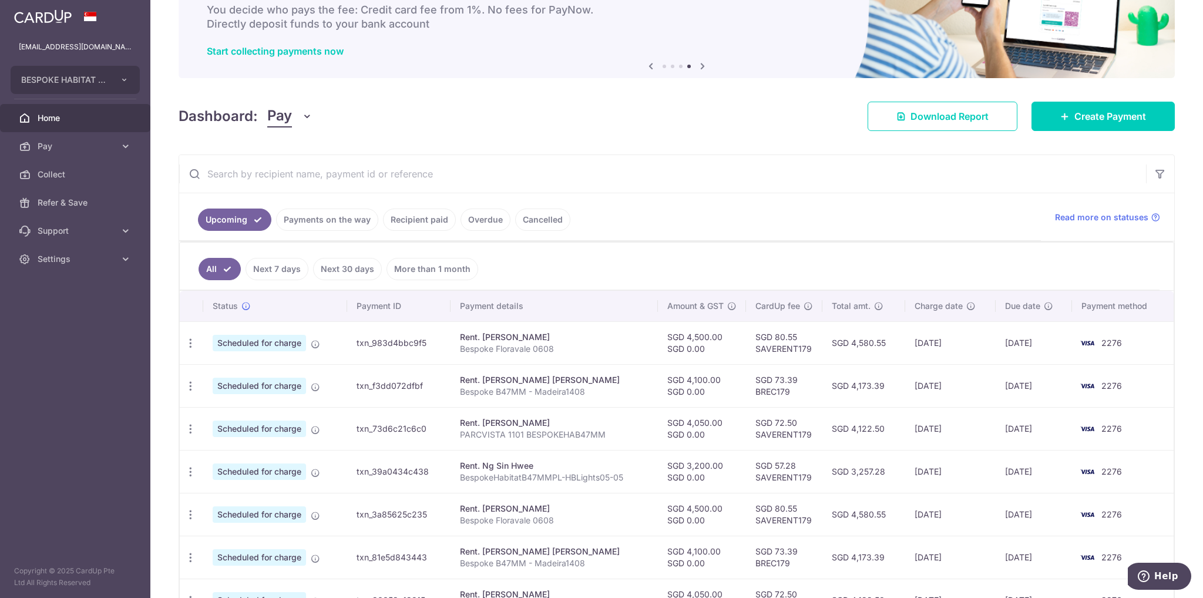
click at [410, 223] on link "Recipient paid" at bounding box center [419, 219] width 73 height 22
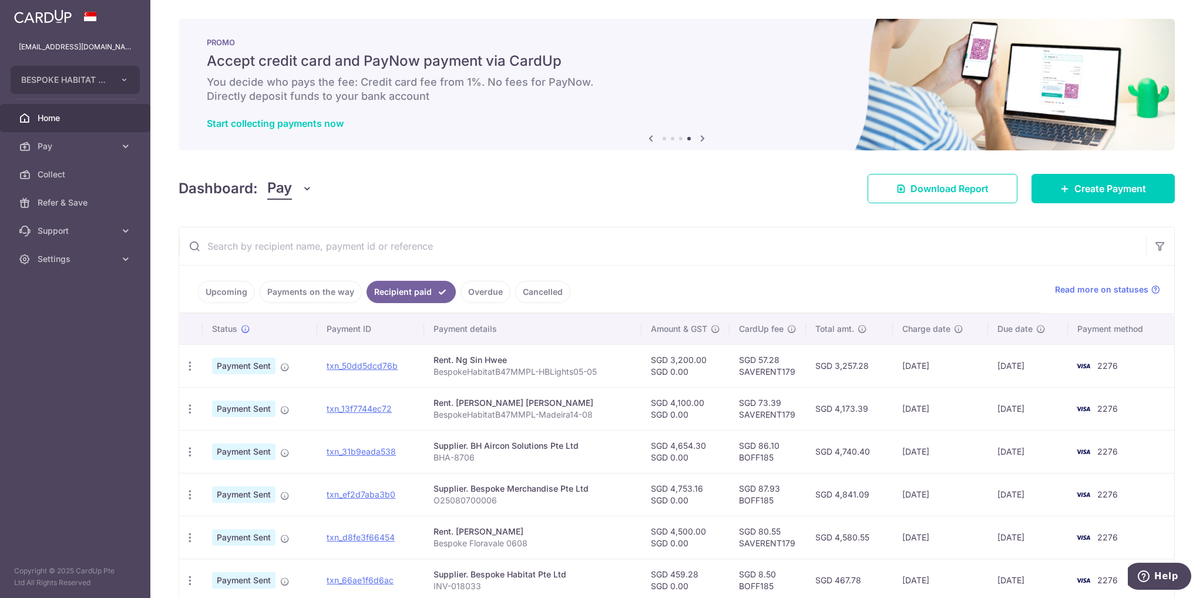
click at [218, 294] on link "Upcoming" at bounding box center [226, 292] width 57 height 22
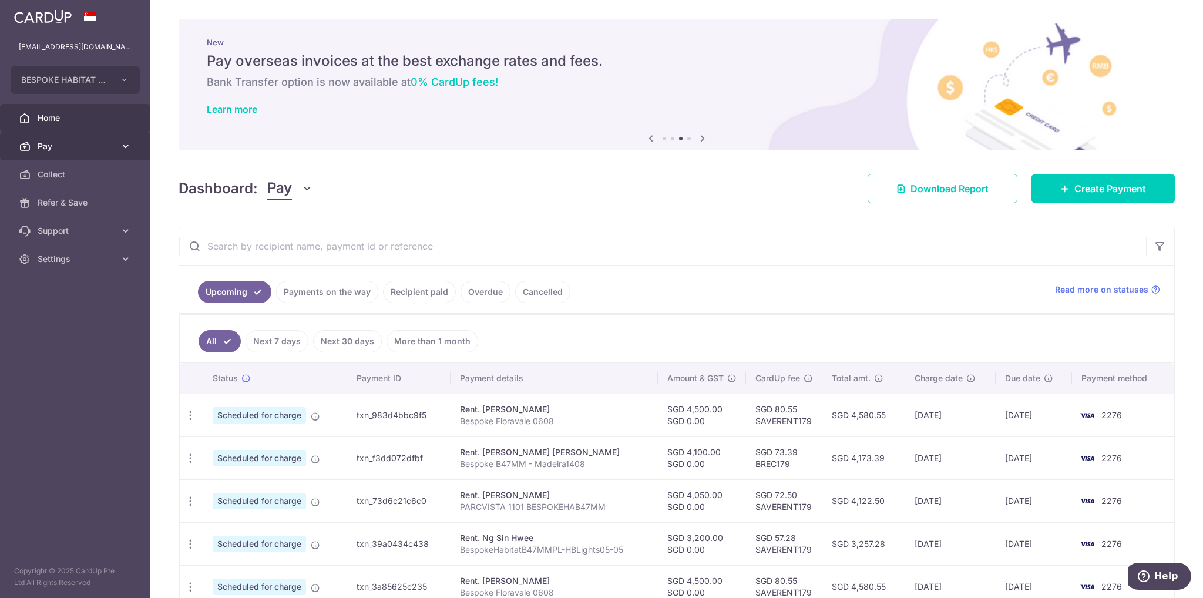
click at [127, 145] on icon at bounding box center [126, 146] width 12 height 12
click at [51, 124] on link "Home" at bounding box center [75, 118] width 150 height 28
